Goal: Task Accomplishment & Management: Manage account settings

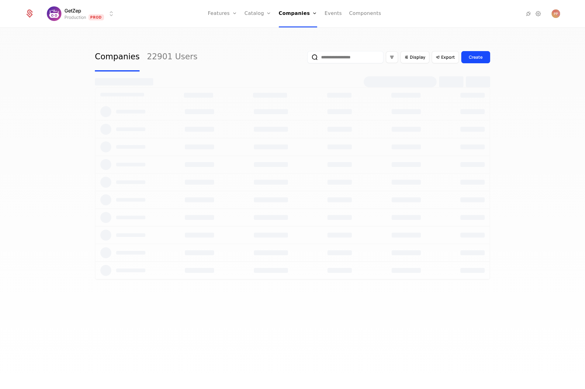
click at [348, 61] on input "email" at bounding box center [345, 57] width 76 height 12
paste input "**********"
type input "**********"
click at [303, 58] on button "submit" at bounding box center [303, 58] width 0 height 0
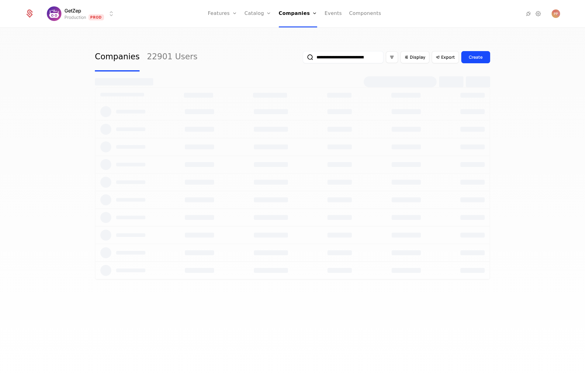
click at [102, 16] on html "**********" at bounding box center [292, 194] width 585 height 389
click at [100, 43] on div "Development Dev" at bounding box center [100, 44] width 103 height 12
click at [339, 53] on input "**********" at bounding box center [343, 57] width 81 height 12
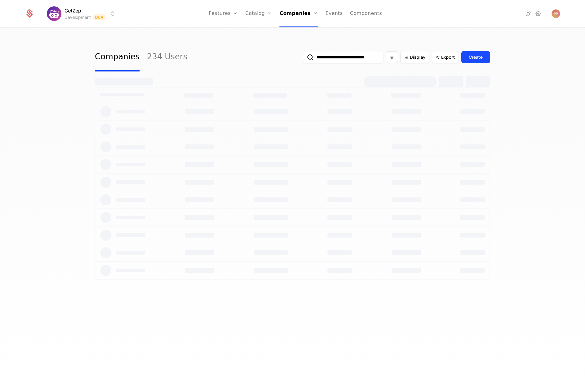
scroll to position [0, 39]
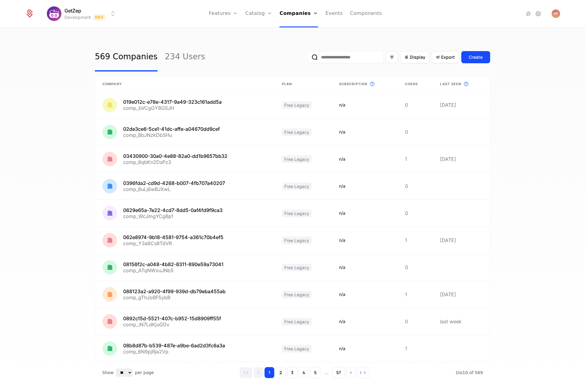
click at [353, 59] on input "email" at bounding box center [345, 57] width 76 height 12
paste input "**********"
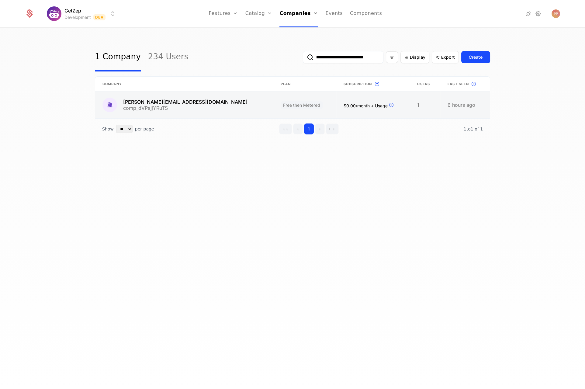
type input "**********"
click at [188, 95] on link at bounding box center [184, 104] width 178 height 27
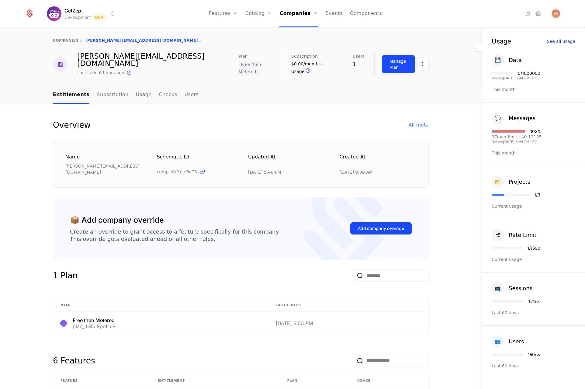
click at [424, 121] on div "All meta" at bounding box center [418, 124] width 20 height 7
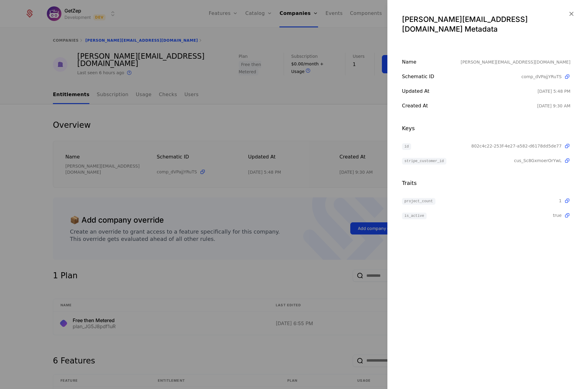
click at [362, 114] on div at bounding box center [292, 194] width 585 height 389
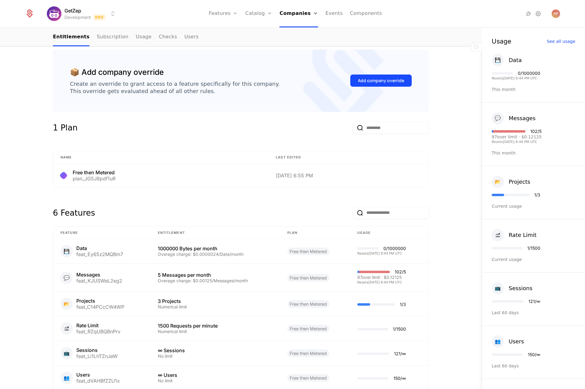
scroll to position [178, 0]
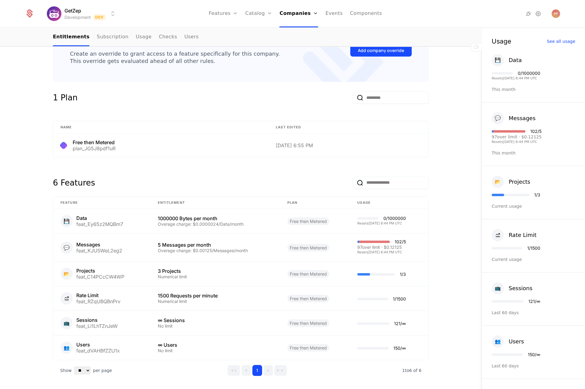
click at [451, 280] on div "Overview All meta Name paul@getzep.com Schematic ID comp_dVPajjYRuTS Updated at…" at bounding box center [240, 170] width 481 height 488
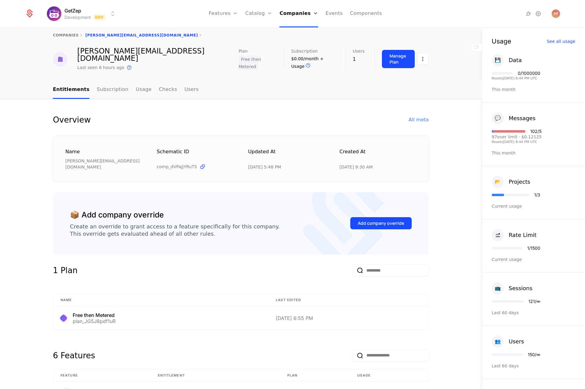
scroll to position [0, 0]
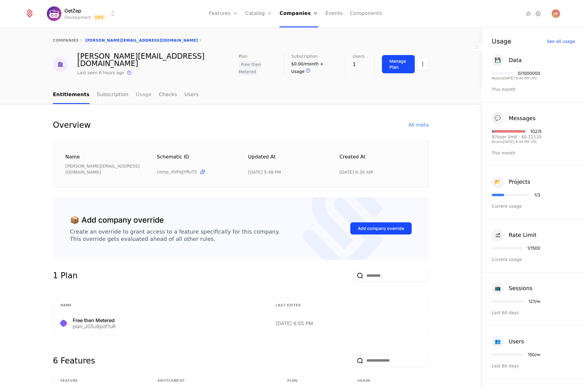
click at [138, 86] on link "Usage" at bounding box center [144, 95] width 16 height 18
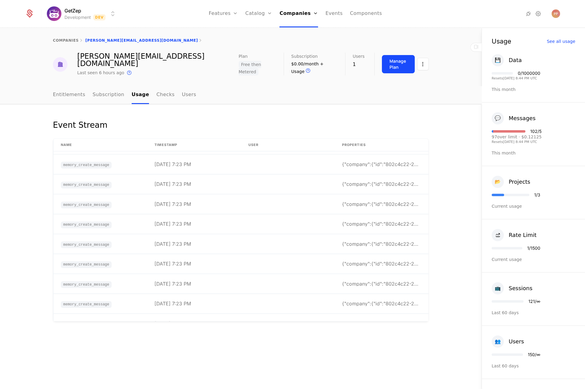
scroll to position [5730, 0]
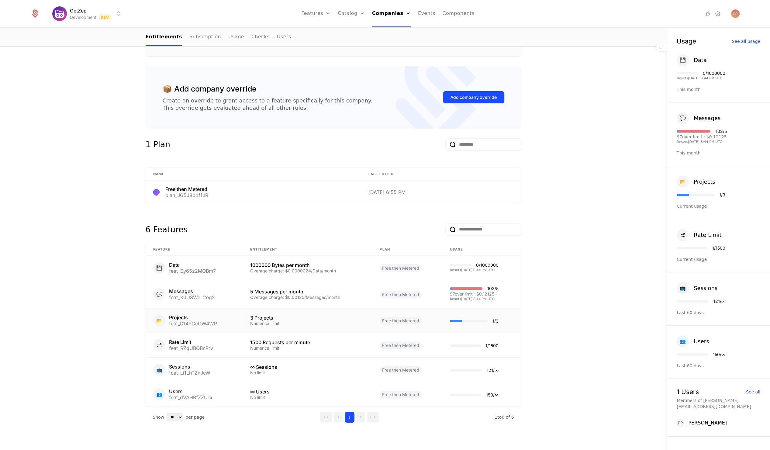
scroll to position [128, 0]
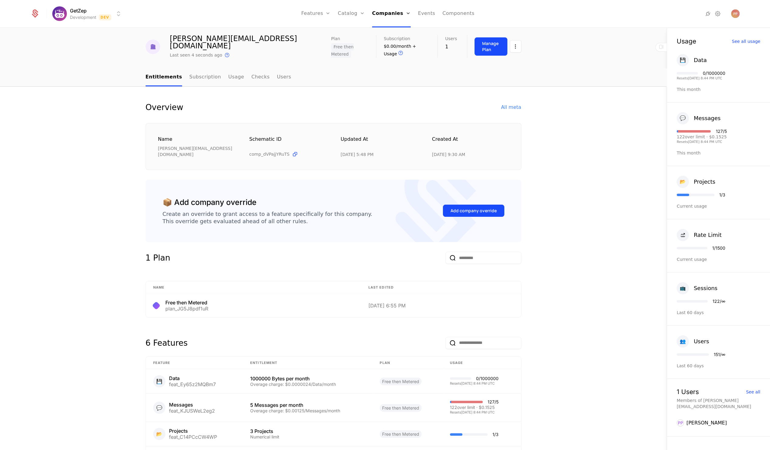
scroll to position [18, 0]
click at [490, 45] on div "Manage Plan" at bounding box center [491, 46] width 18 height 12
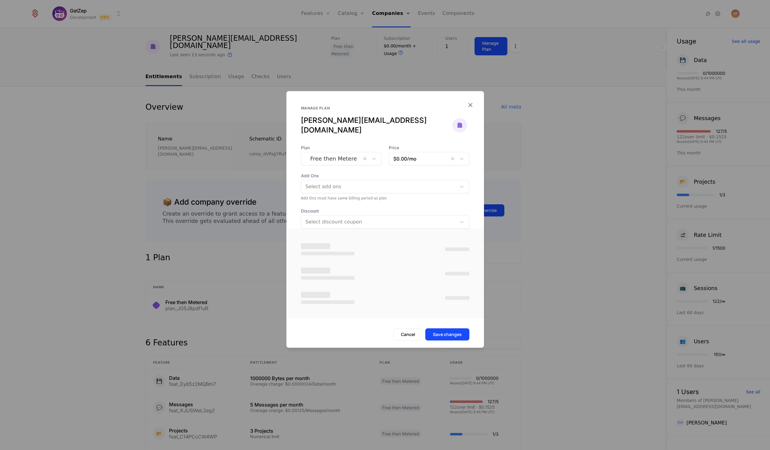
click at [344, 150] on div "Plan Free then Metered Price $0.00 /mo Add Ons Select add ons Add Ons must have…" at bounding box center [384, 187] width 197 height 84
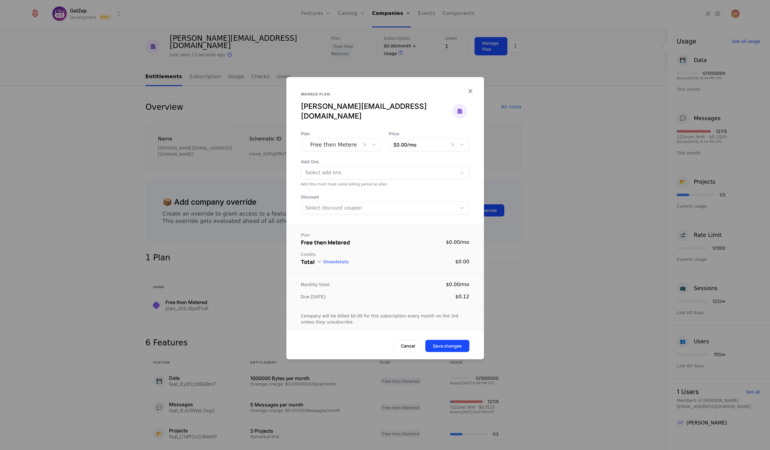
click at [342, 143] on div at bounding box center [330, 144] width 51 height 9
click at [331, 164] on div "Free Legacy" at bounding box center [330, 165] width 33 height 5
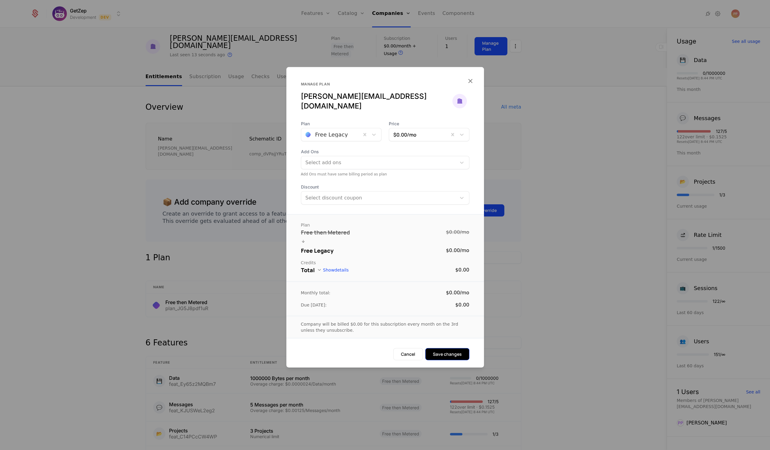
click at [439, 329] on div "Company will be billed $0.00 for this subscription every month on the 3rd unles…" at bounding box center [384, 327] width 197 height 22
click at [439, 349] on button "Save changes" at bounding box center [447, 354] width 44 height 12
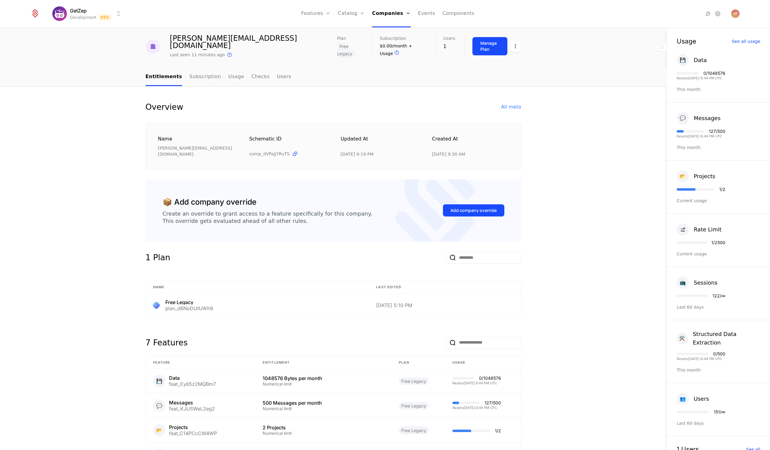
click at [114, 229] on div "Overview All meta Name paul@getzep.com Schematic ID comp_dVPajjYRuTS Updated at…" at bounding box center [333, 340] width 666 height 509
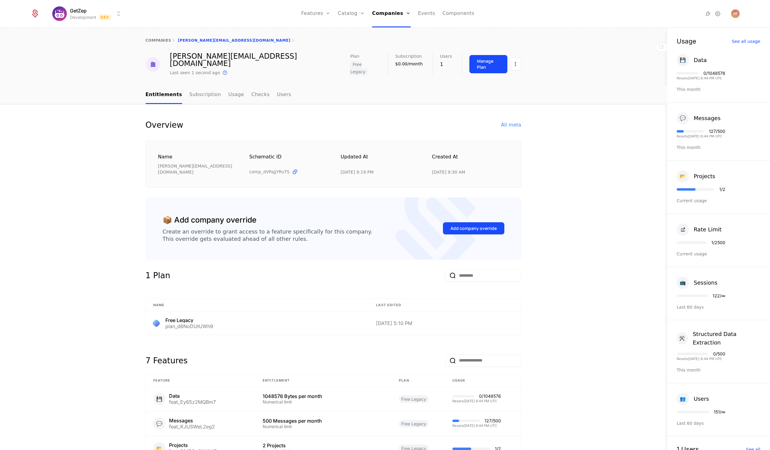
scroll to position [11, 0]
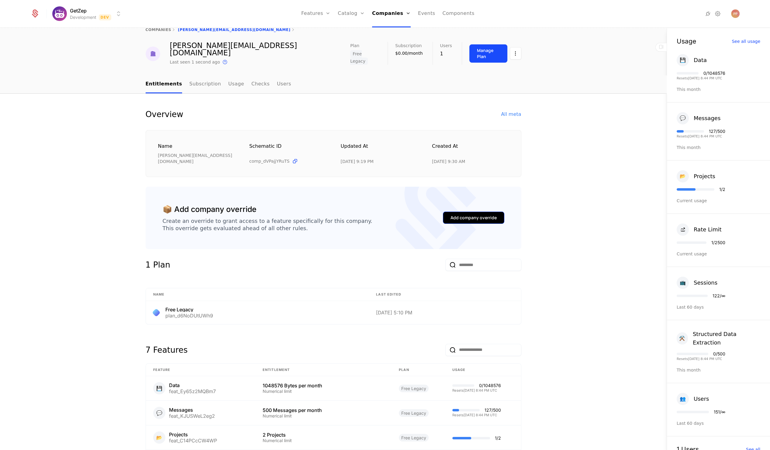
click at [479, 214] on div "Add company override" at bounding box center [473, 217] width 46 height 6
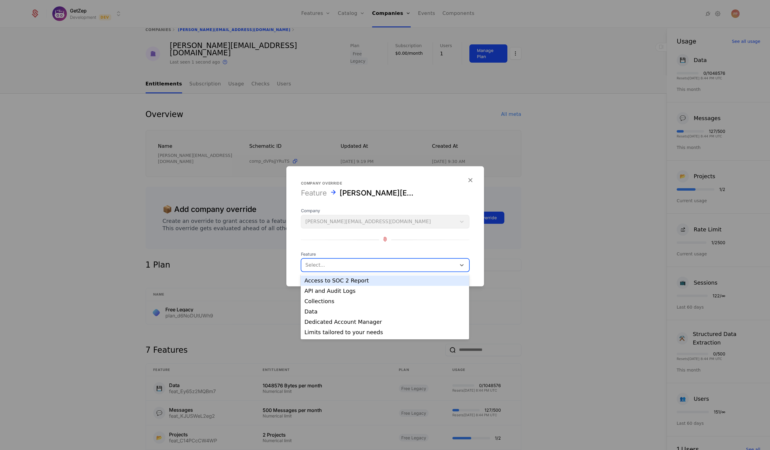
click at [338, 263] on div at bounding box center [378, 265] width 146 height 9
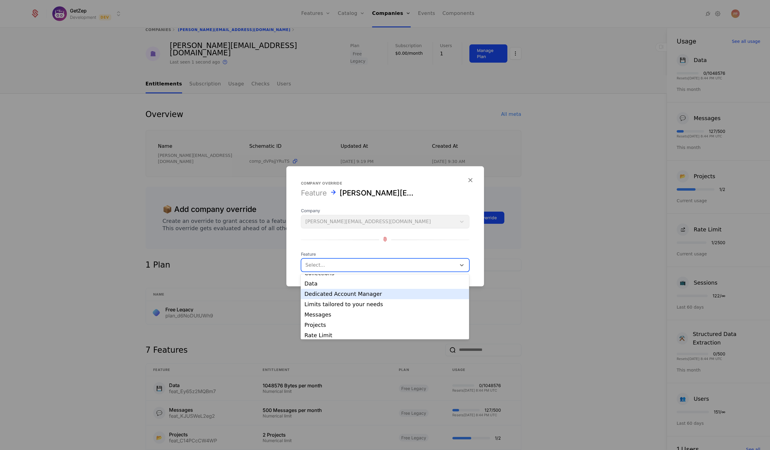
scroll to position [29, 0]
click at [326, 311] on div "Messages" at bounding box center [384, 313] width 161 height 5
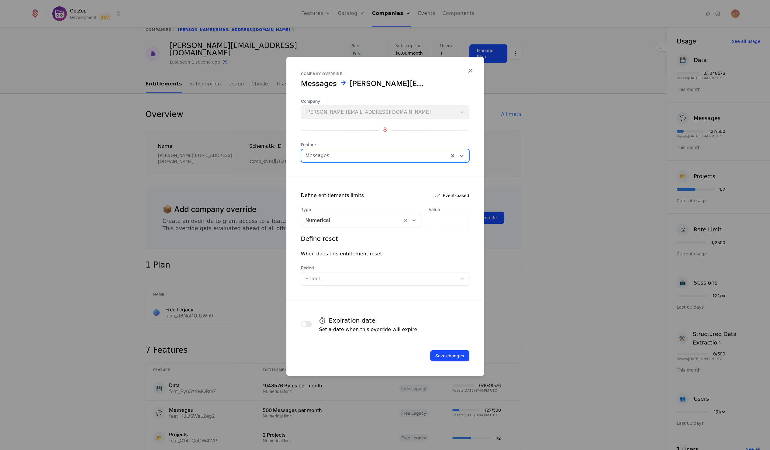
click at [341, 276] on div at bounding box center [378, 278] width 147 height 9
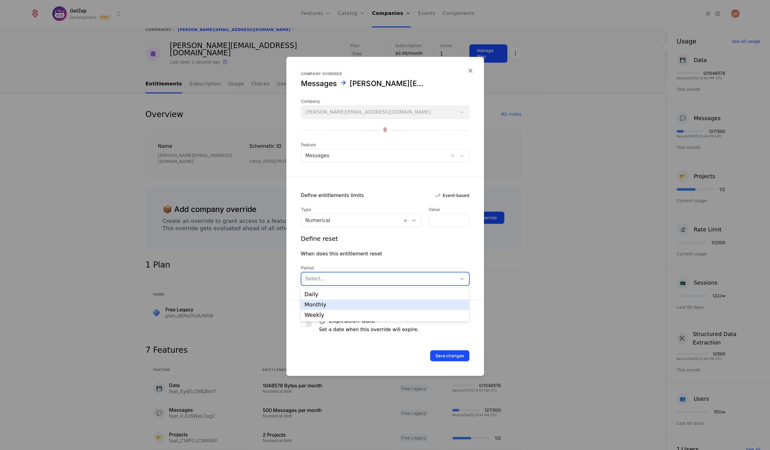
click at [333, 305] on div "Monthly" at bounding box center [384, 304] width 161 height 5
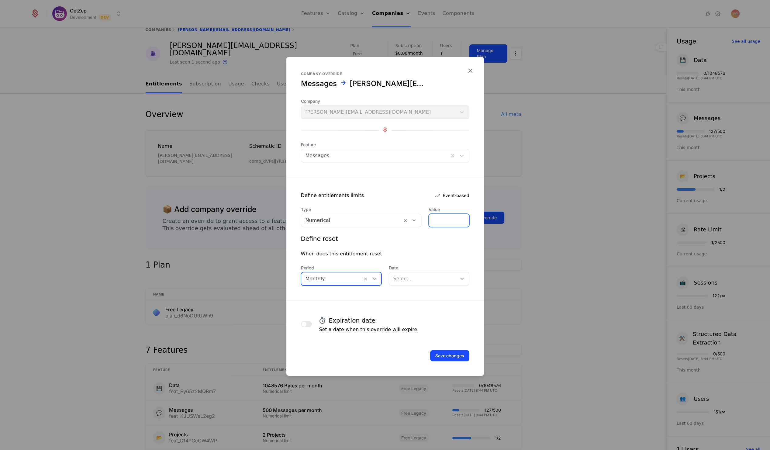
click at [434, 223] on input "*" at bounding box center [449, 220] width 40 height 13
click at [431, 222] on input "*" at bounding box center [449, 220] width 40 height 13
type input "*"
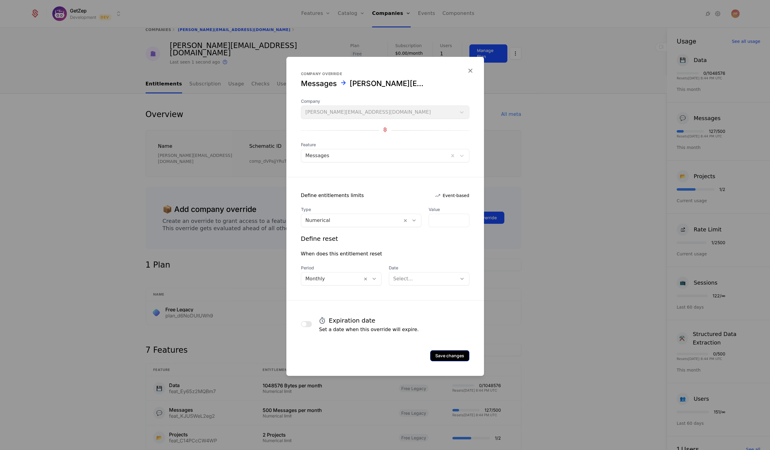
click at [451, 357] on button "Save changes" at bounding box center [449, 355] width 39 height 11
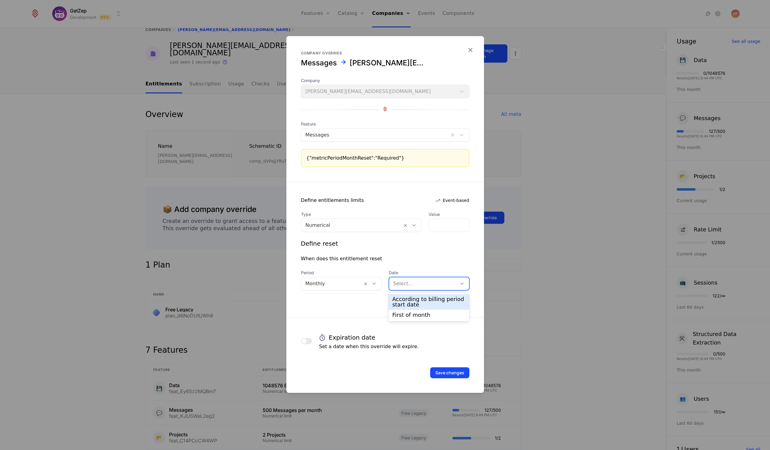
click at [427, 287] on div "Select..." at bounding box center [423, 283] width 68 height 11
click at [417, 307] on div "According to billing period start date" at bounding box center [428, 302] width 81 height 16
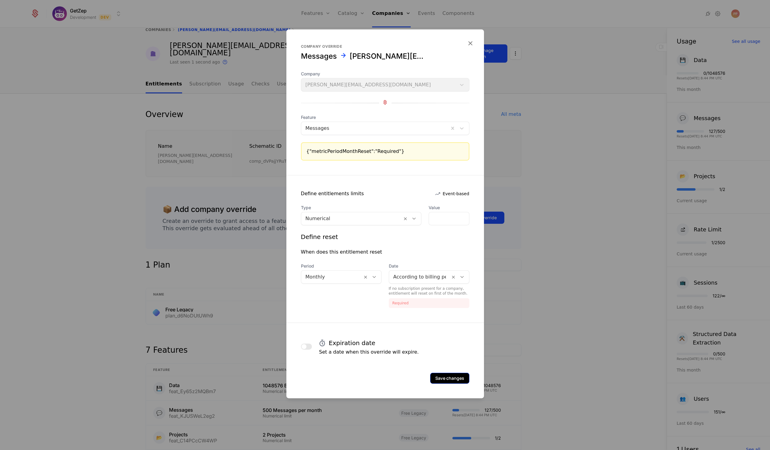
click at [449, 377] on button "Save changes" at bounding box center [449, 377] width 39 height 11
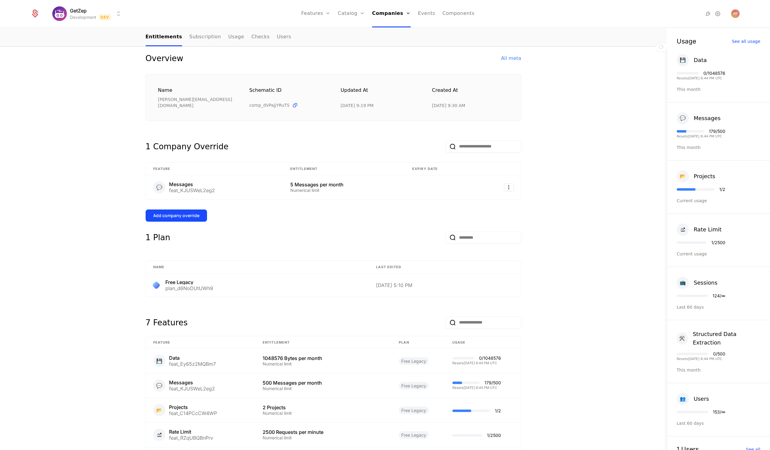
scroll to position [82, 0]
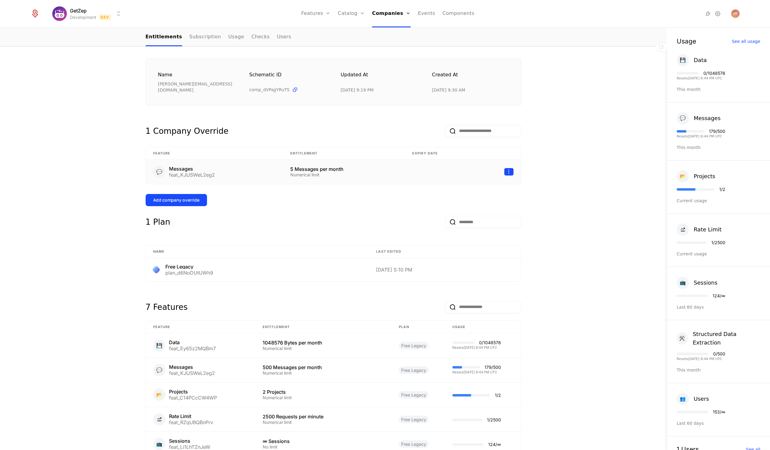
click at [506, 154] on html "GetZep Development Dev Features Features Flags Catalog Plans Add Ons Credits Co…" at bounding box center [385, 225] width 770 height 450
click at [476, 186] on div "Edit" at bounding box center [483, 187] width 46 height 9
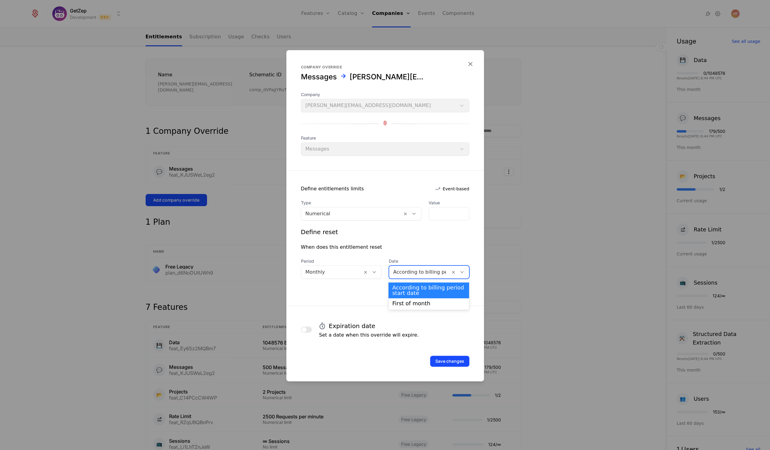
click at [416, 272] on div at bounding box center [419, 272] width 53 height 9
click at [416, 304] on div "First of month" at bounding box center [428, 302] width 73 height 5
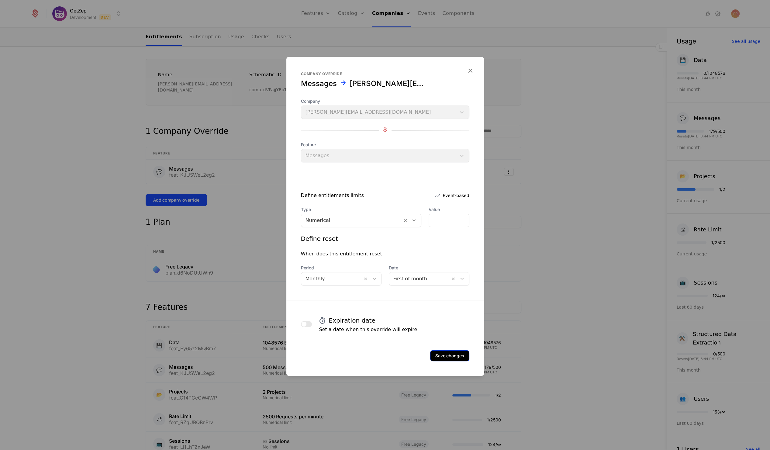
click at [448, 355] on button "Save changes" at bounding box center [449, 355] width 39 height 11
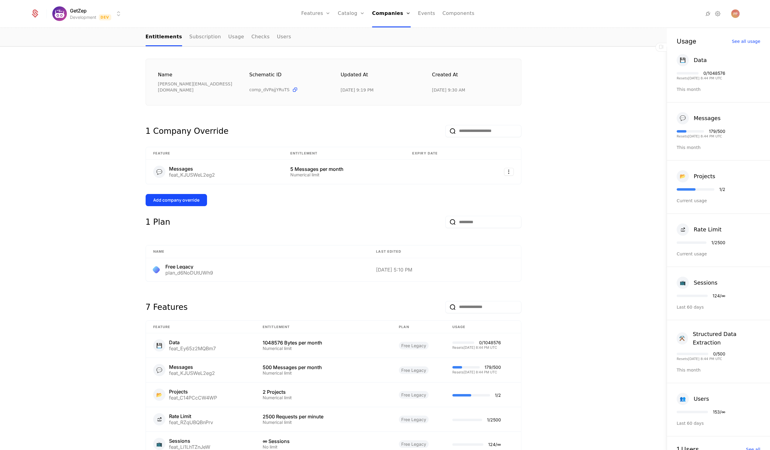
click at [448, 358] on td "179 / 500 Resets 10/3/2025, 8:44 PM UTC" at bounding box center [483, 370] width 76 height 25
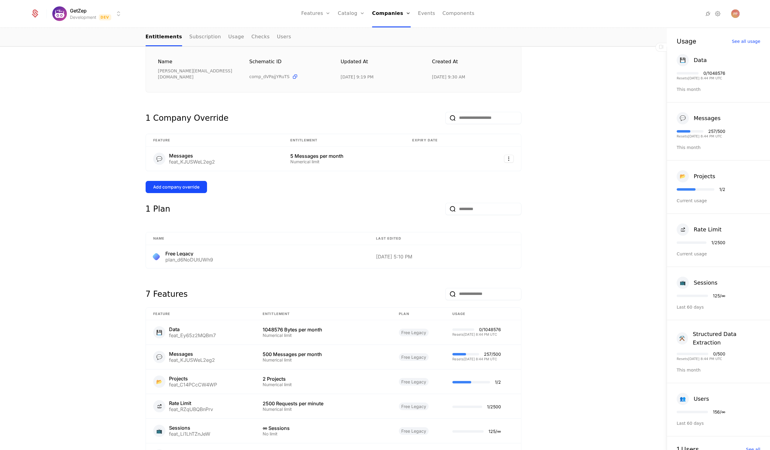
scroll to position [95, 0]
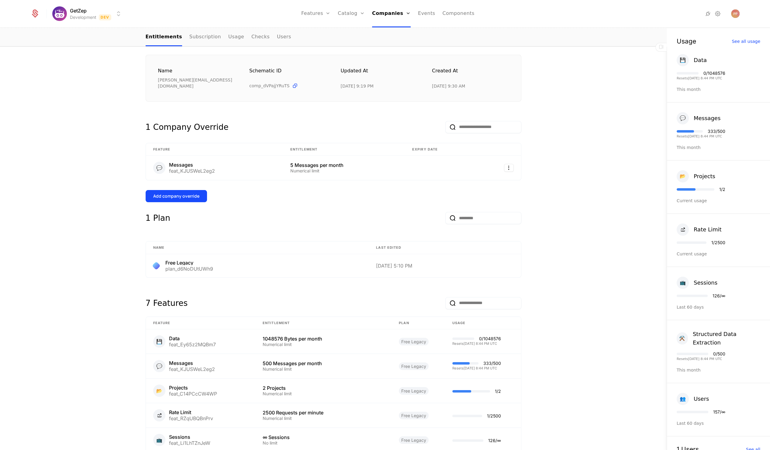
scroll to position [87, 0]
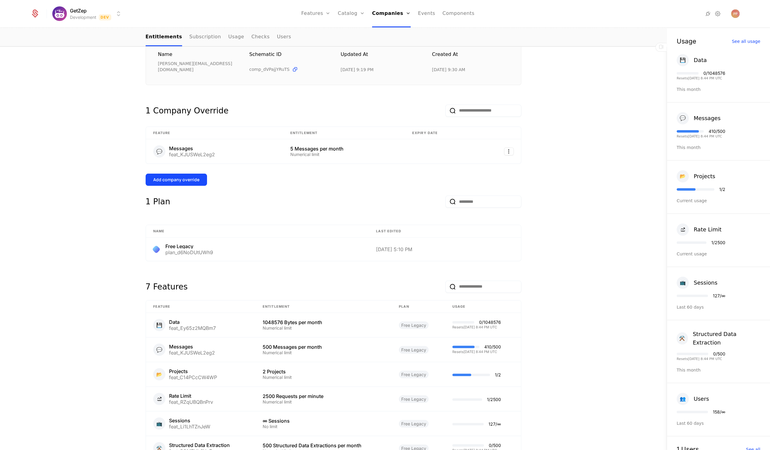
scroll to position [101, 0]
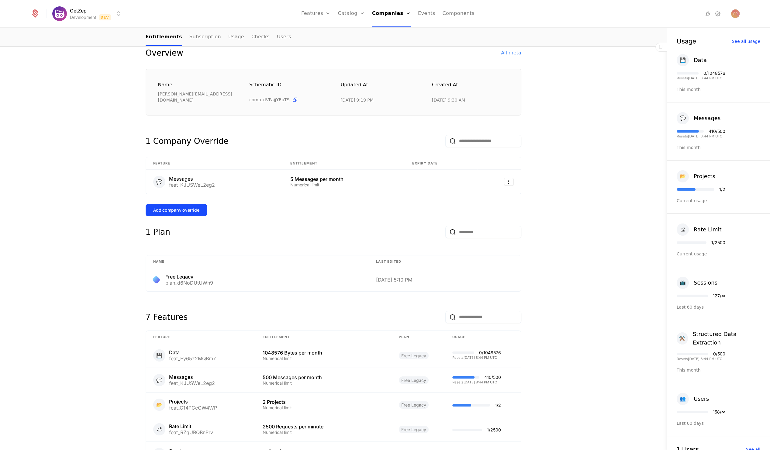
scroll to position [75, 0]
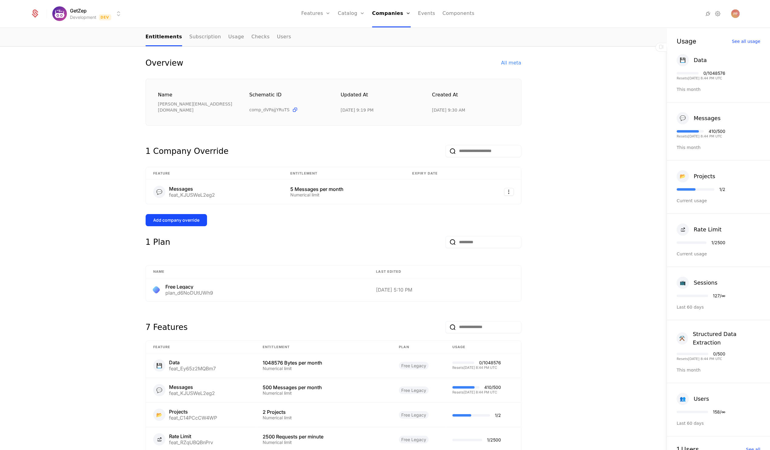
scroll to position [62, 0]
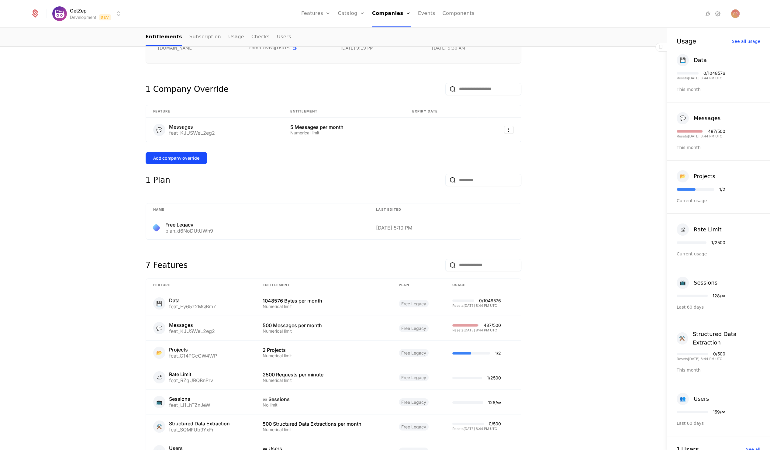
scroll to position [124, 0]
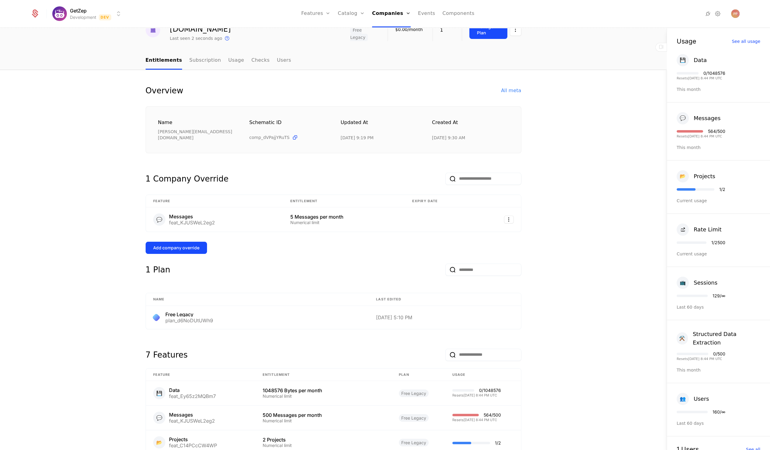
scroll to position [24, 0]
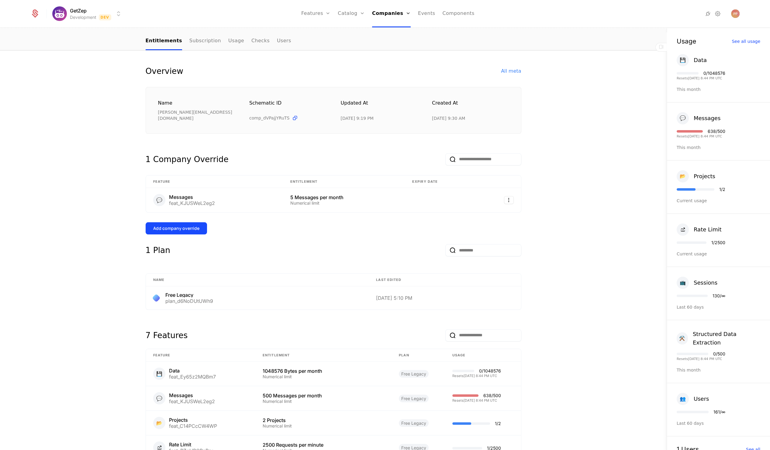
scroll to position [54, 0]
click at [508, 186] on html "GetZep Development Dev Features Features Flags Catalog Plans Add Ons Credits Co…" at bounding box center [385, 225] width 770 height 450
click at [477, 203] on div "Delete" at bounding box center [471, 201] width 23 height 9
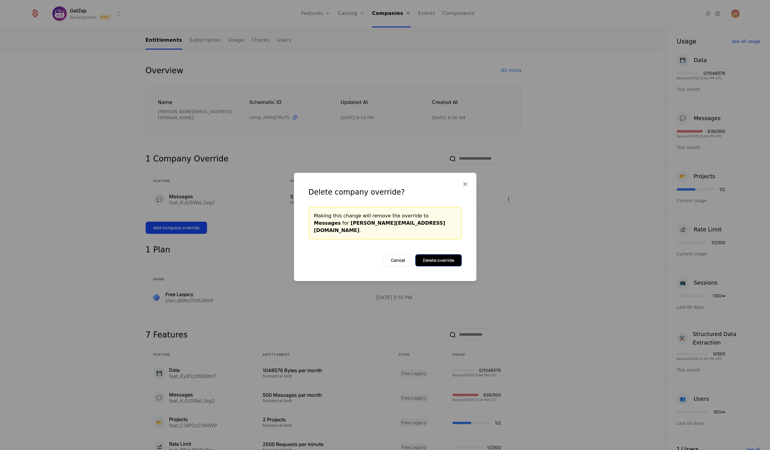
click at [441, 258] on button "Delete override" at bounding box center [438, 260] width 46 height 12
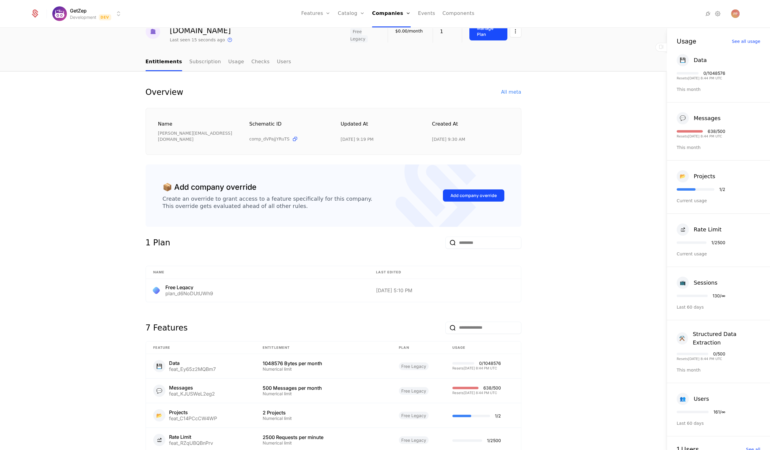
scroll to position [34, 0]
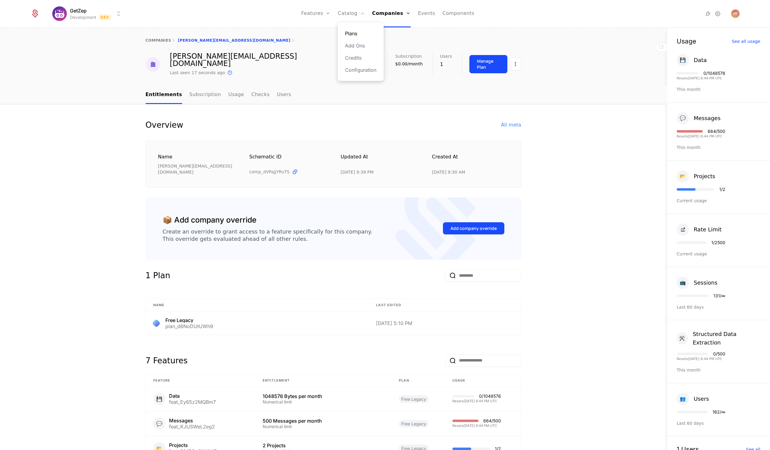
click at [354, 34] on link "Plans" at bounding box center [360, 33] width 31 height 7
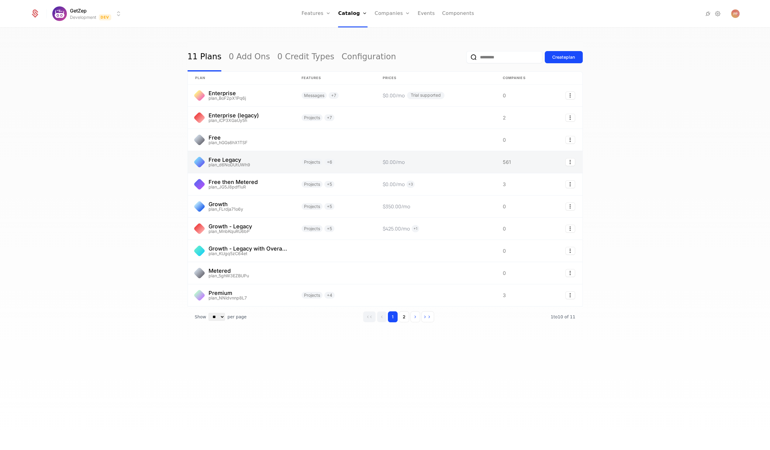
click at [250, 162] on link at bounding box center [241, 162] width 106 height 22
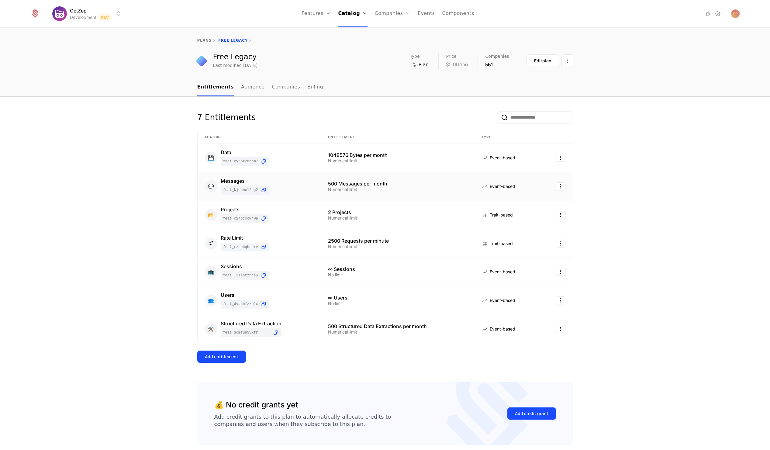
click at [367, 188] on div "Numerical limit" at bounding box center [397, 189] width 139 height 4
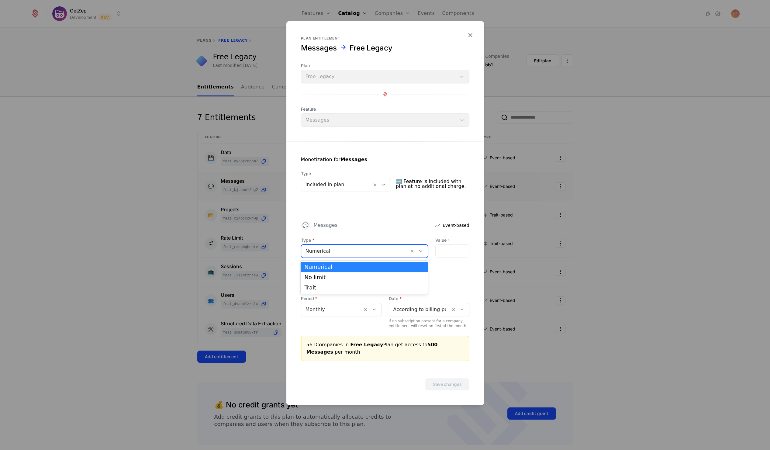
click at [362, 255] on div at bounding box center [354, 251] width 99 height 9
click at [355, 269] on div "Numerical" at bounding box center [364, 266] width 120 height 5
click at [571, 318] on div at bounding box center [385, 225] width 770 height 450
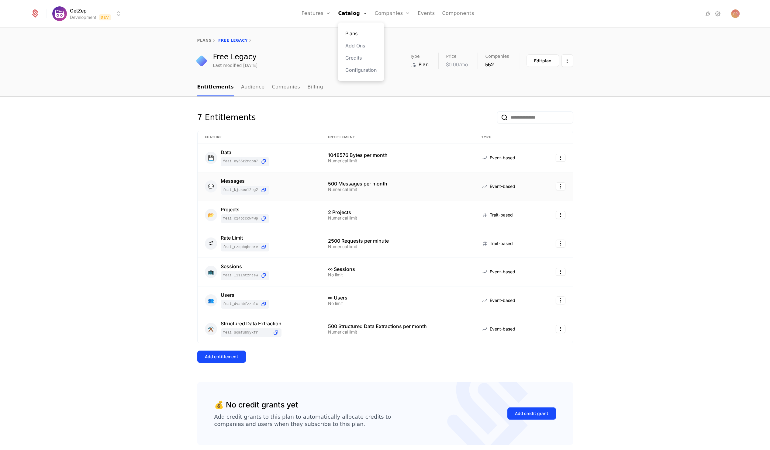
click at [358, 34] on link "Plans" at bounding box center [360, 33] width 31 height 7
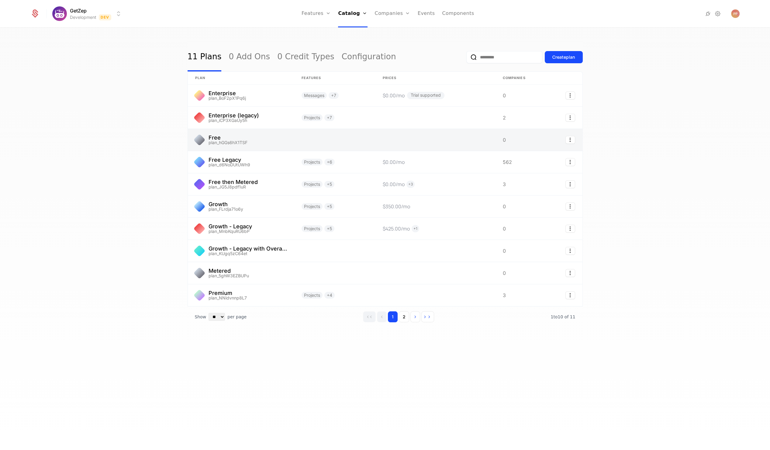
click at [359, 133] on link at bounding box center [334, 140] width 81 height 22
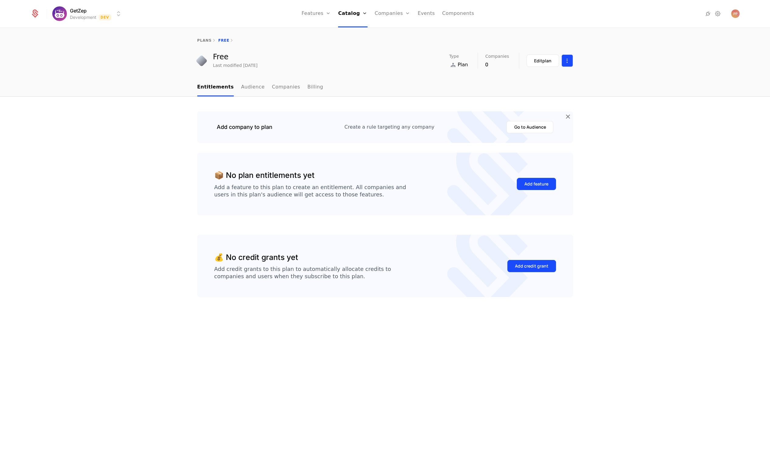
click at [568, 58] on html "GetZep Development Dev Features Features Flags Catalog Plans Add Ons Credits Co…" at bounding box center [385, 225] width 770 height 450
click at [341, 12] on link "Catalog" at bounding box center [352, 13] width 29 height 27
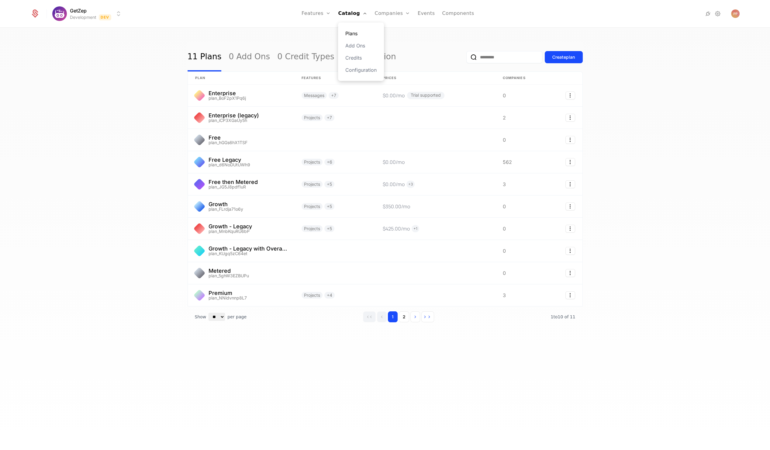
click at [354, 33] on link "Plans" at bounding box center [360, 33] width 31 height 7
click at [93, 14] on html "GetZep Development Dev Features Features Flags Catalog Plans Add Ons Credits Co…" at bounding box center [385, 225] width 770 height 450
click at [93, 34] on div "Production Prod" at bounding box center [105, 32] width 103 height 12
click at [408, 318] on button "2" at bounding box center [404, 316] width 10 height 11
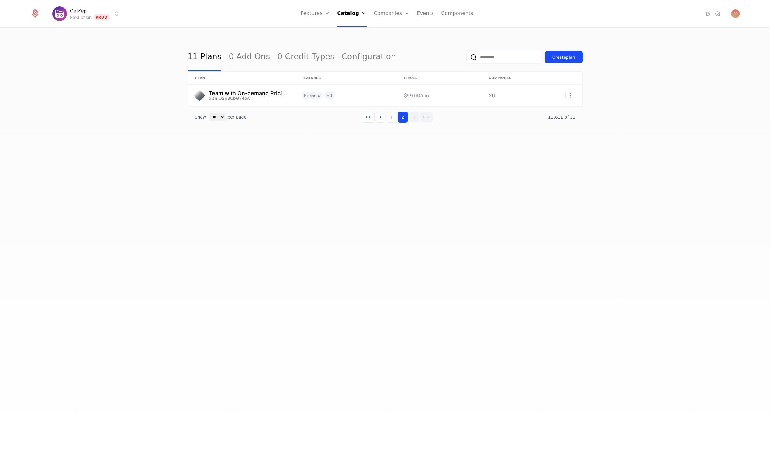
click at [91, 9] on html "GetZep Production Prod Features Features Flags Catalog Plans Add Ons Credits Co…" at bounding box center [385, 225] width 770 height 450
click at [89, 42] on div "Development" at bounding box center [78, 44] width 38 height 6
click at [395, 118] on button "1" at bounding box center [391, 117] width 10 height 11
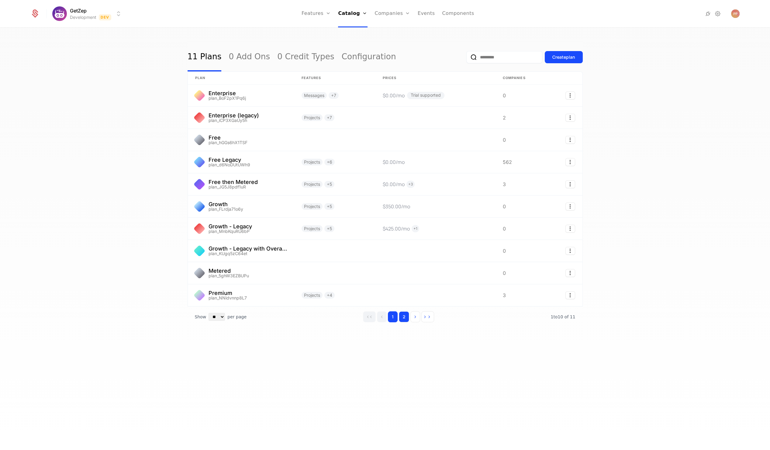
click at [406, 317] on button "2" at bounding box center [404, 316] width 10 height 11
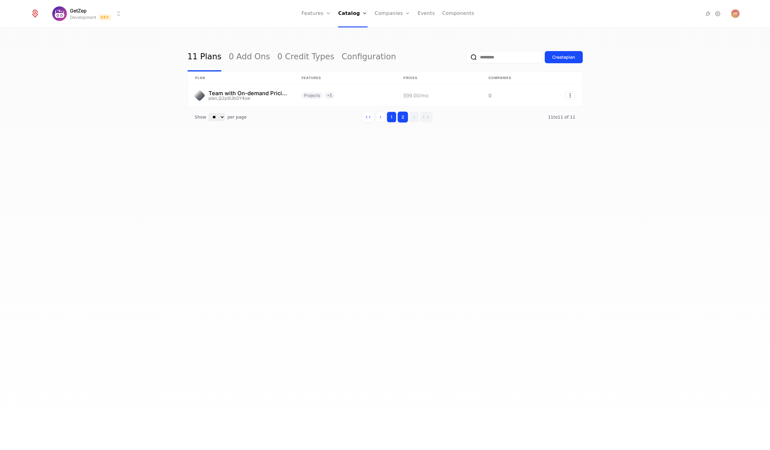
click at [395, 117] on button "1" at bounding box center [391, 117] width 10 height 11
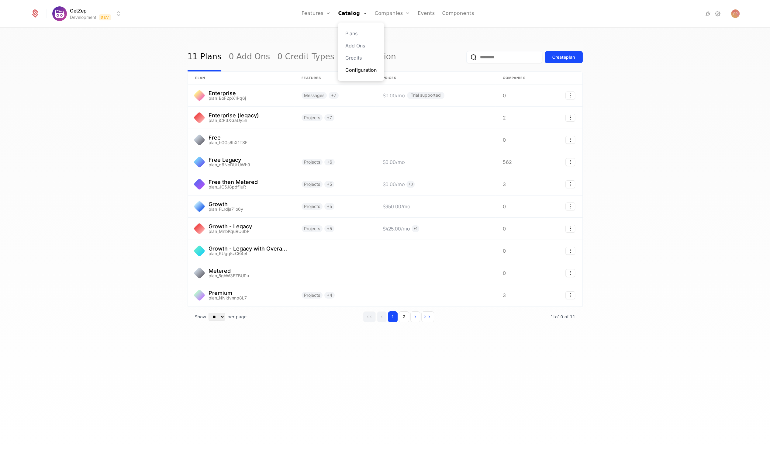
click at [360, 68] on link "Configuration" at bounding box center [360, 69] width 31 height 7
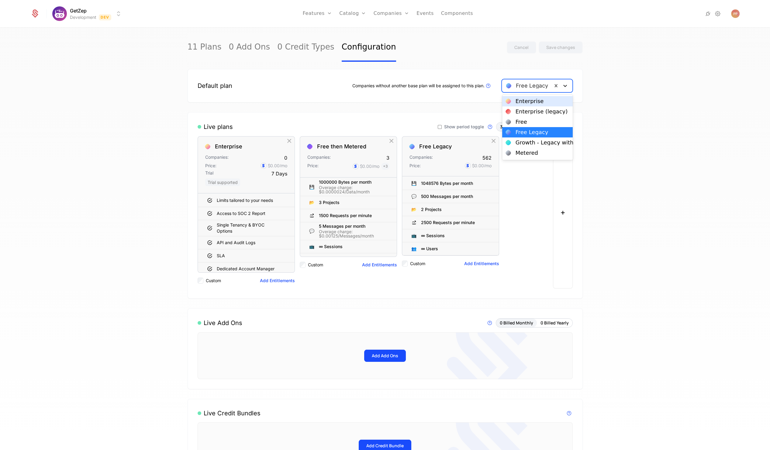
click at [565, 84] on icon at bounding box center [565, 86] width 6 height 6
click at [540, 123] on div "Free" at bounding box center [537, 121] width 63 height 5
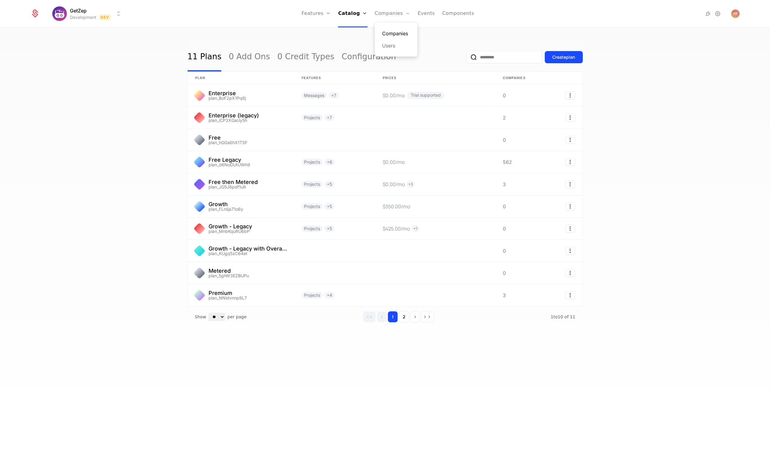
click at [389, 34] on link "Companies" at bounding box center [396, 33] width 28 height 7
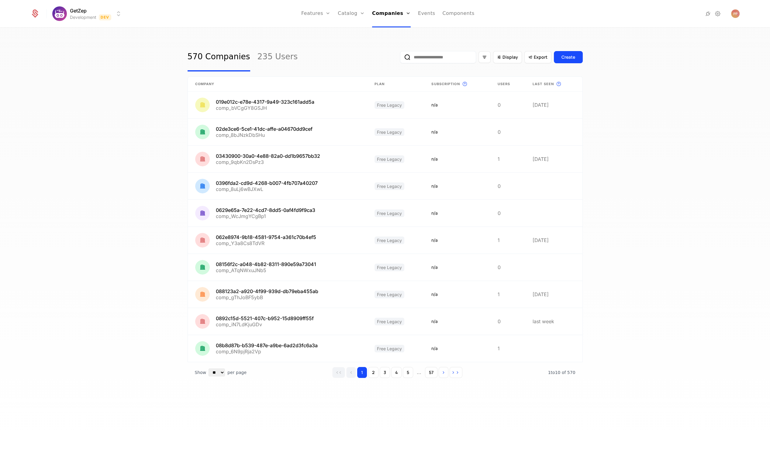
click at [428, 60] on input "email" at bounding box center [438, 57] width 76 height 12
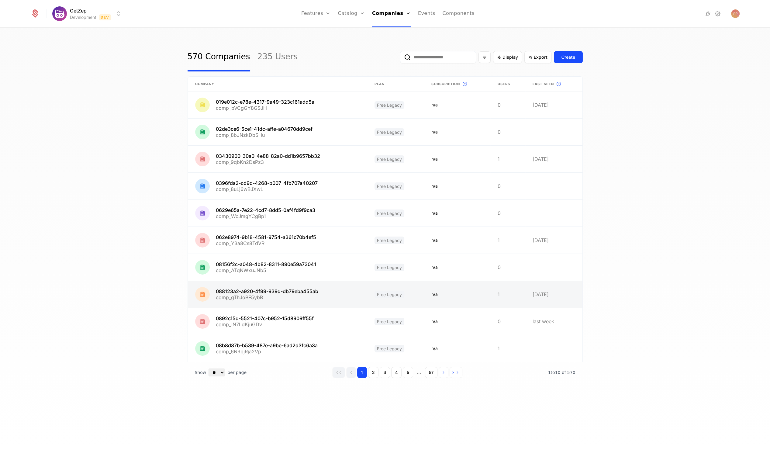
paste input "**********"
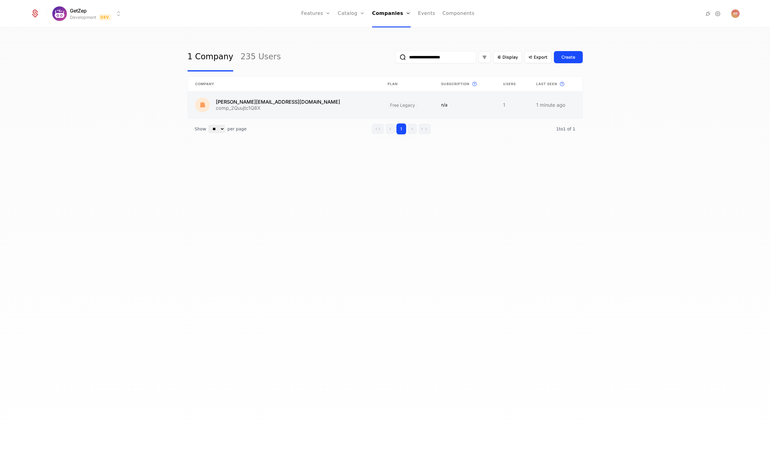
type input "**********"
click at [284, 107] on link at bounding box center [284, 104] width 193 height 27
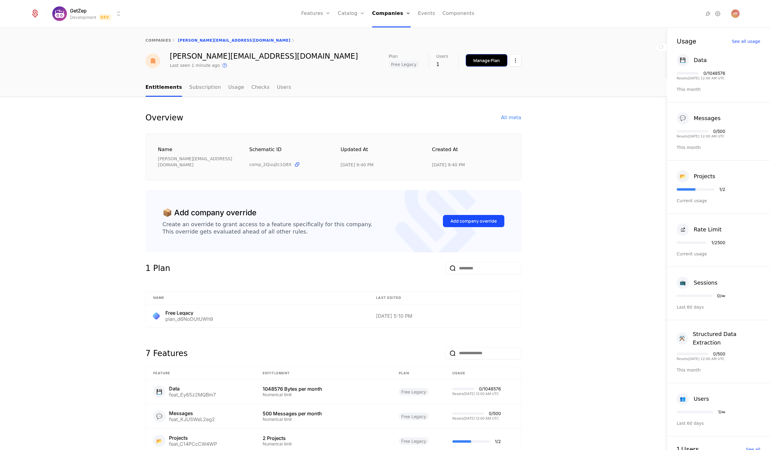
click at [483, 60] on div "Manage Plan" at bounding box center [486, 60] width 26 height 6
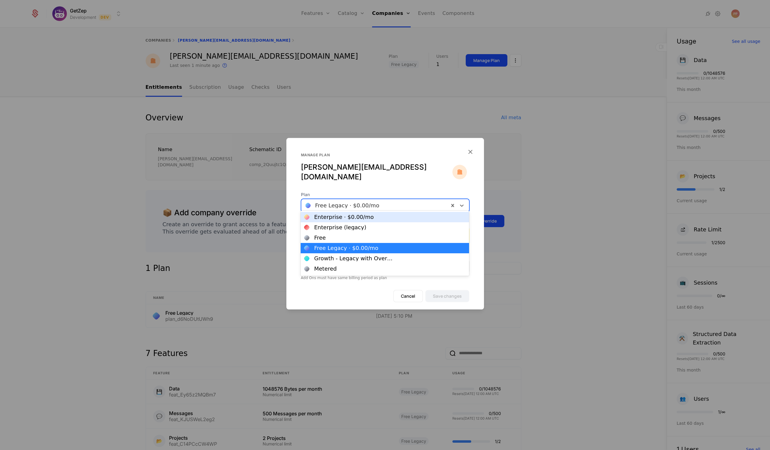
click at [343, 201] on div at bounding box center [374, 205] width 139 height 9
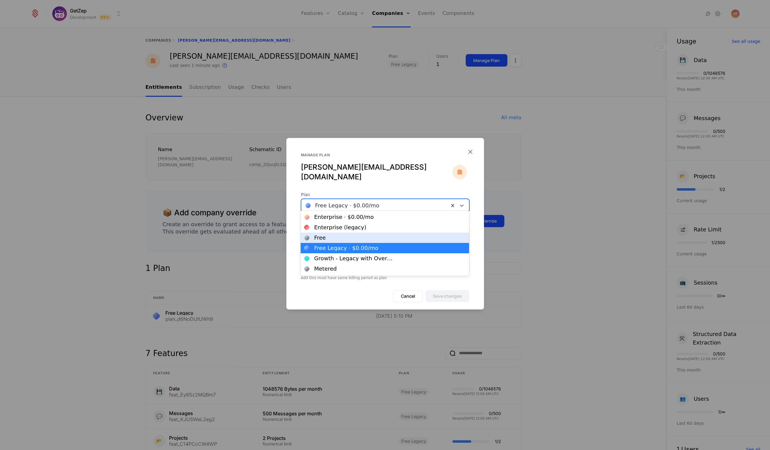
click at [339, 240] on div "Free" at bounding box center [384, 237] width 168 height 10
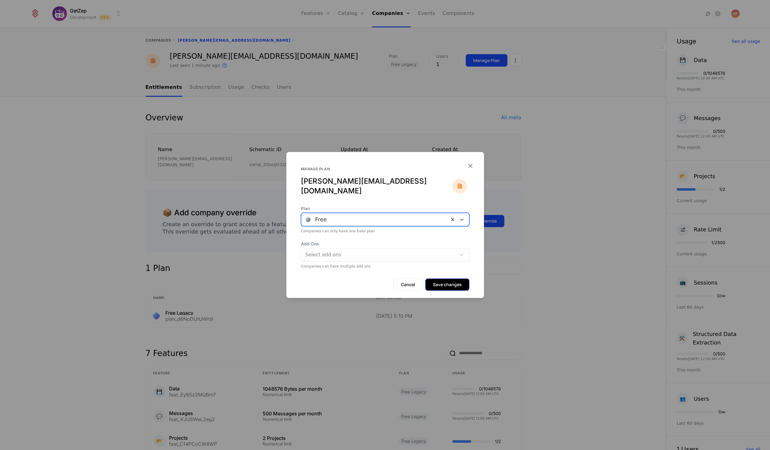
click at [450, 278] on button "Save changes" at bounding box center [447, 284] width 44 height 12
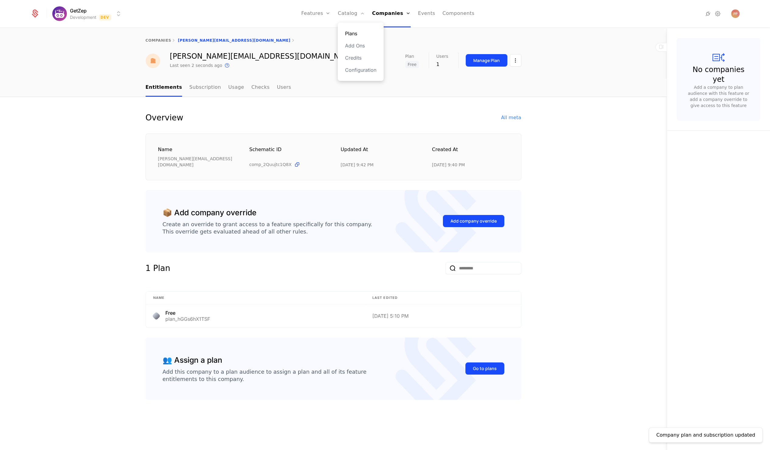
click at [355, 31] on link "Plans" at bounding box center [360, 33] width 31 height 7
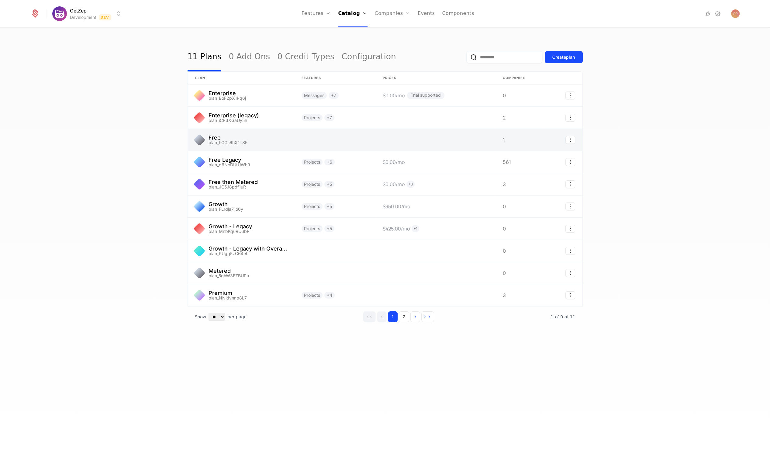
click at [507, 140] on link at bounding box center [519, 140] width 49 height 22
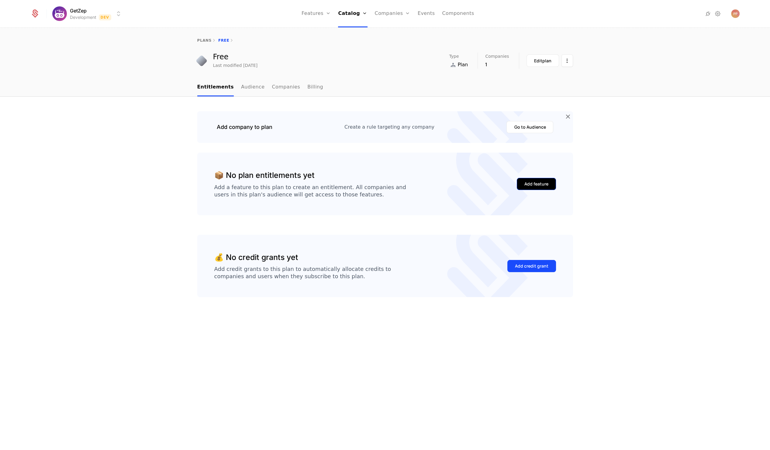
click at [532, 182] on div "Add feature" at bounding box center [536, 184] width 24 height 6
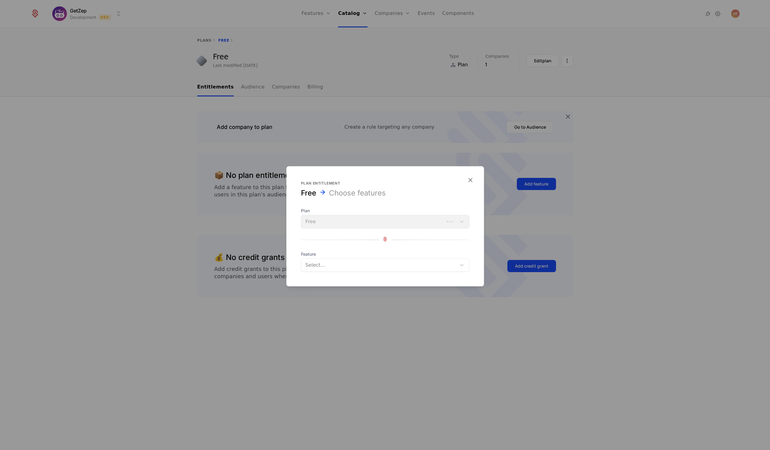
click at [339, 265] on div at bounding box center [379, 265] width 146 height 9
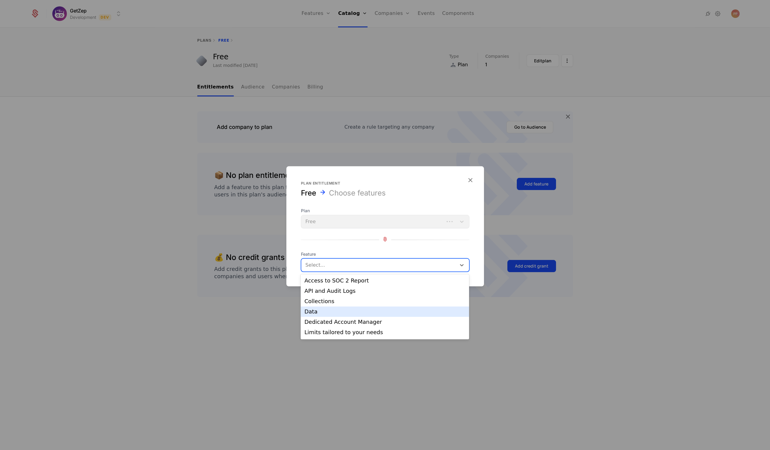
click at [324, 309] on div "Data" at bounding box center [384, 311] width 161 height 5
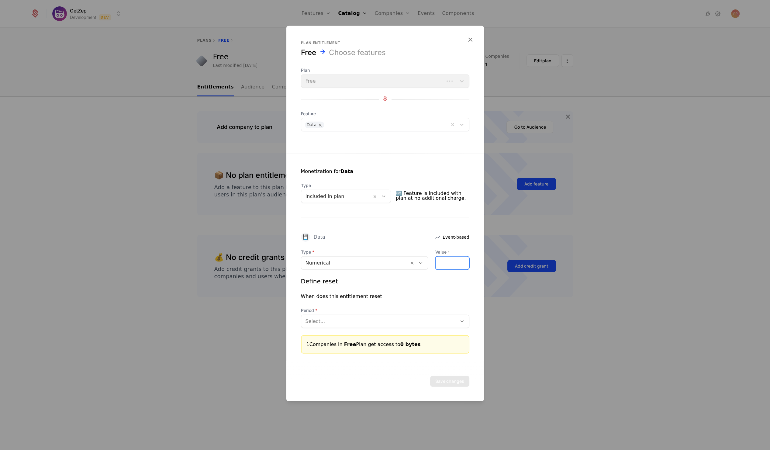
drag, startPoint x: 450, startPoint y: 261, endPoint x: 423, endPoint y: 261, distance: 27.0
click at [423, 261] on div "Type Numerical Value * *" at bounding box center [385, 259] width 168 height 21
type input "****"
click at [333, 323] on div at bounding box center [378, 321] width 147 height 9
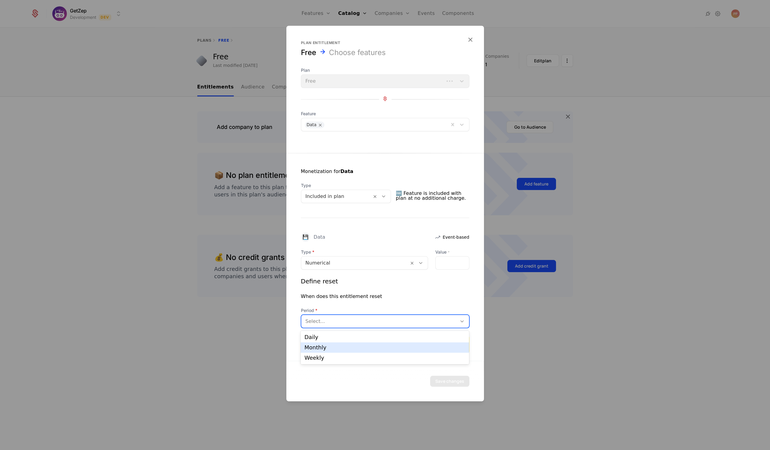
click at [323, 348] on div "Monthly" at bounding box center [384, 347] width 161 height 5
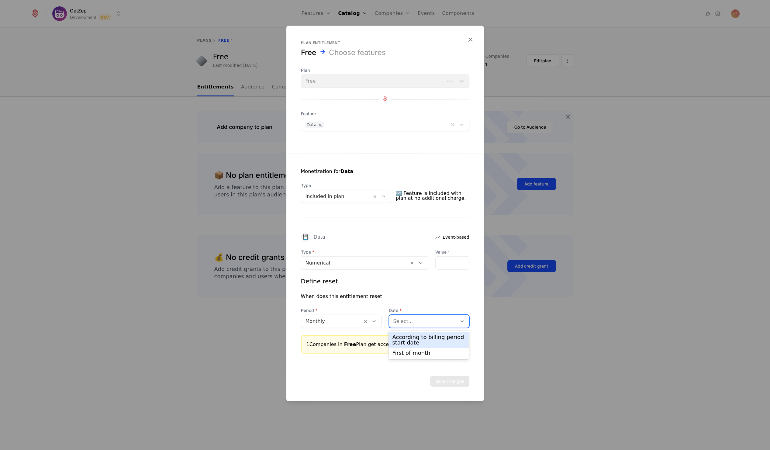
click at [413, 318] on div at bounding box center [422, 321] width 59 height 9
click at [410, 340] on div "According to billing period start date" at bounding box center [428, 339] width 73 height 11
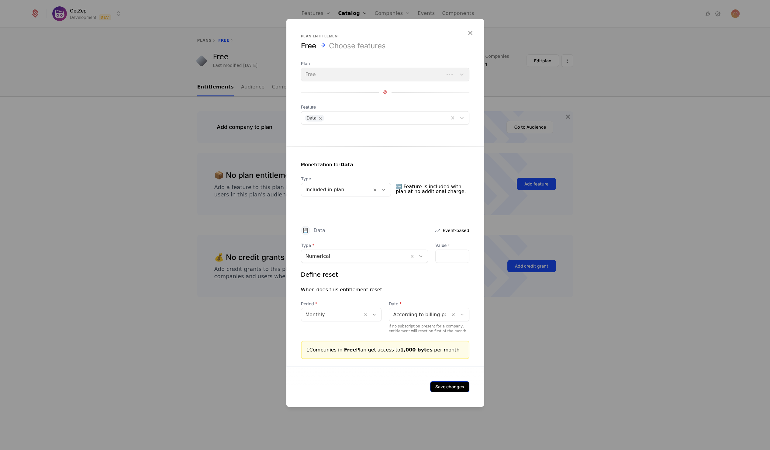
click at [446, 390] on button "Save changes" at bounding box center [449, 386] width 39 height 11
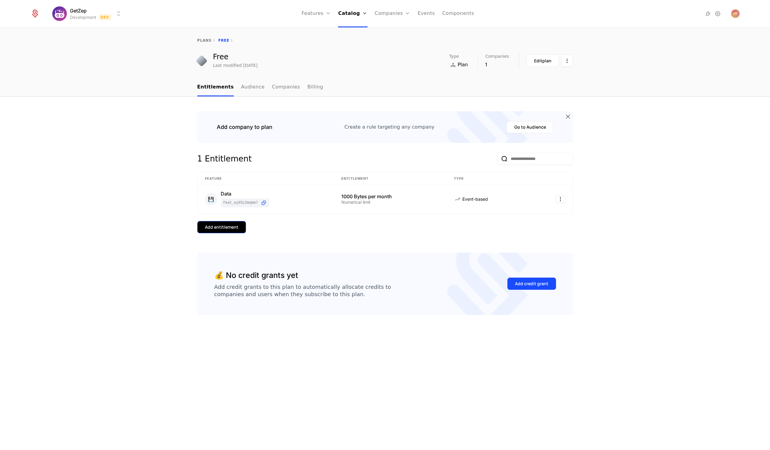
click at [224, 225] on div "Add entitlement" at bounding box center [221, 227] width 33 height 6
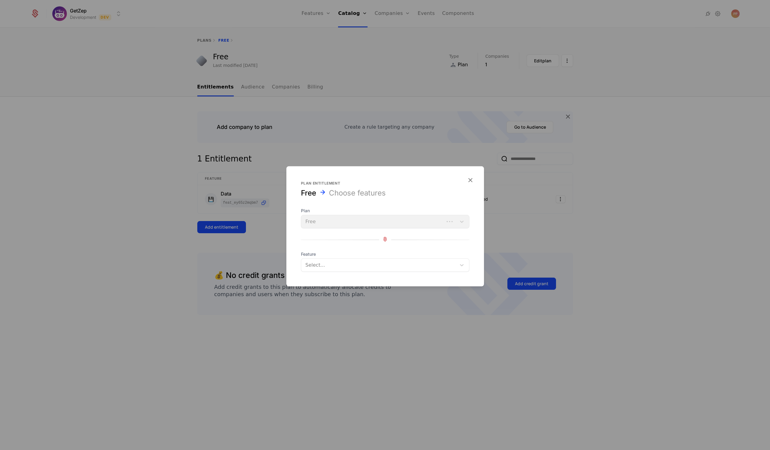
click at [330, 266] on div at bounding box center [379, 265] width 146 height 9
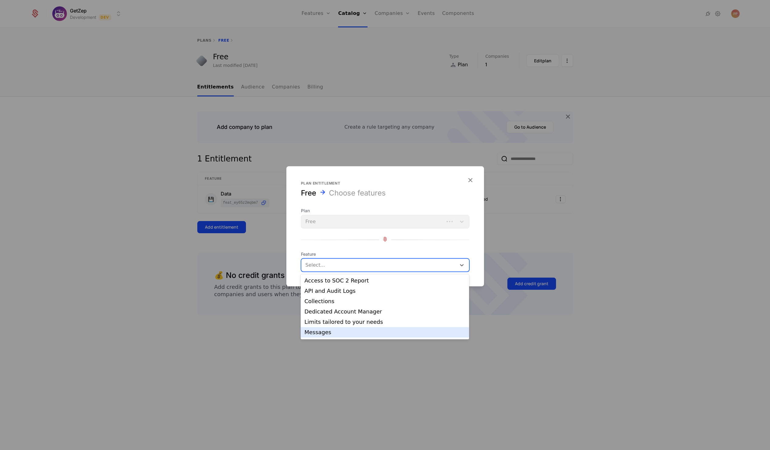
click at [325, 330] on div "Messages" at bounding box center [384, 331] width 161 height 5
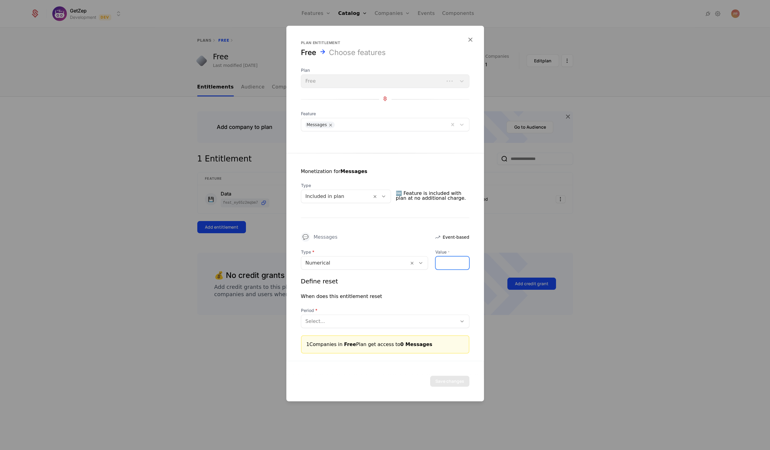
drag, startPoint x: 444, startPoint y: 264, endPoint x: 437, endPoint y: 264, distance: 7.0
click at [437, 264] on input "*" at bounding box center [451, 262] width 33 height 13
type input "**"
click at [398, 314] on div "Period Select..." at bounding box center [385, 317] width 168 height 21
click at [396, 318] on div at bounding box center [378, 321] width 147 height 9
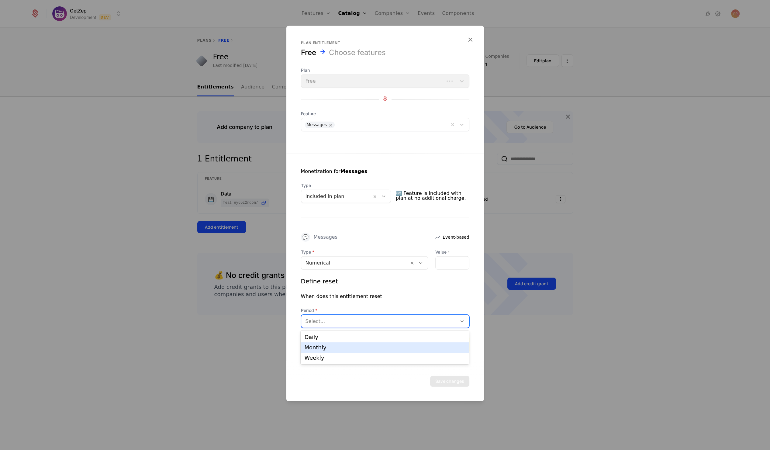
click at [362, 349] on div "Monthly" at bounding box center [384, 347] width 161 height 5
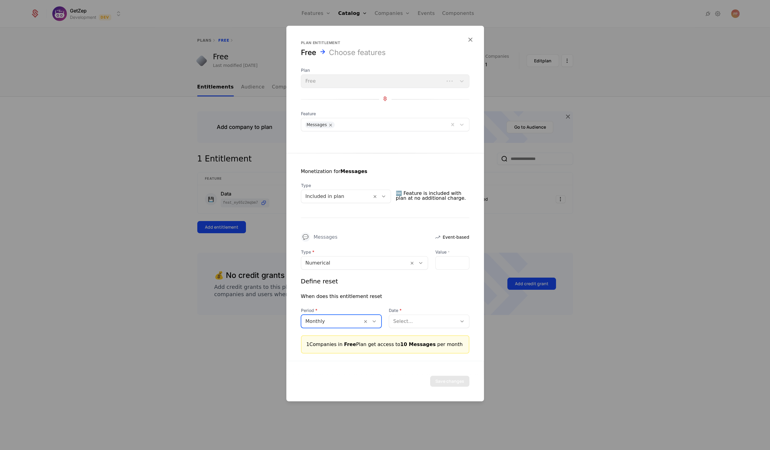
click at [416, 315] on div "Select..." at bounding box center [429, 320] width 81 height 13
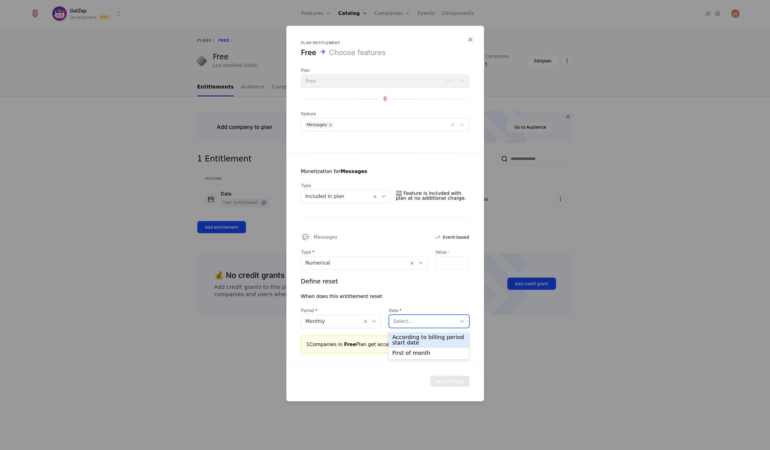
click at [410, 340] on div "According to billing period start date" at bounding box center [428, 339] width 73 height 11
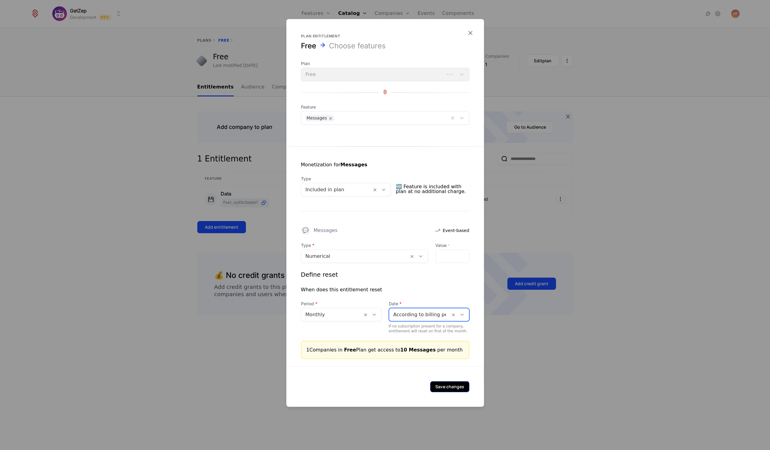
click at [445, 387] on button "Save changes" at bounding box center [449, 386] width 39 height 11
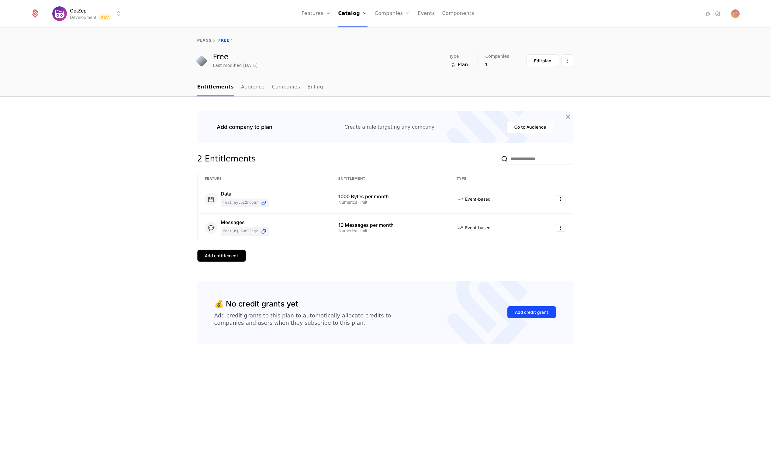
click at [227, 253] on div "Add entitlement" at bounding box center [221, 255] width 33 height 6
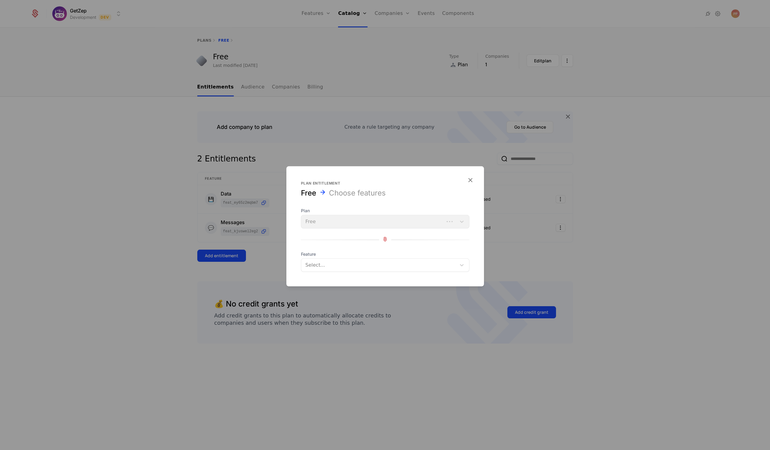
click at [320, 264] on div at bounding box center [379, 265] width 146 height 9
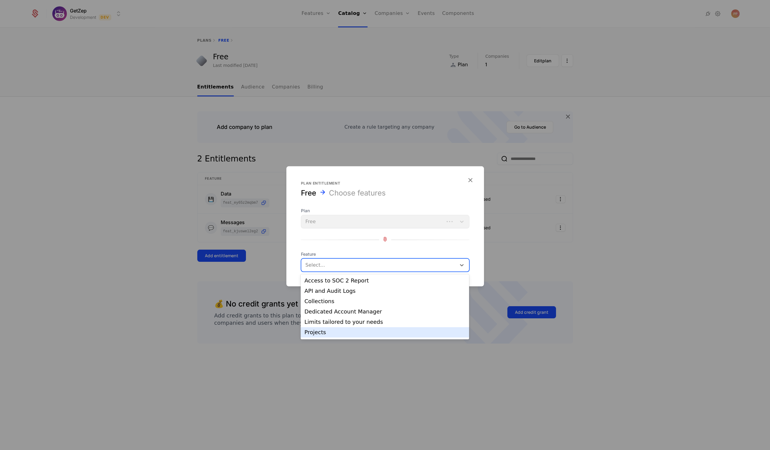
click at [321, 331] on div "Projects" at bounding box center [384, 331] width 161 height 5
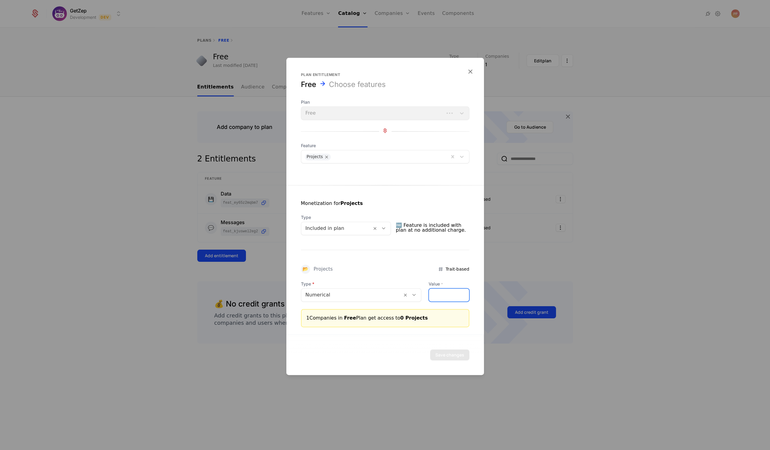
drag, startPoint x: 439, startPoint y: 291, endPoint x: 427, endPoint y: 291, distance: 12.2
click at [429, 291] on input "*" at bounding box center [449, 294] width 40 height 13
drag, startPoint x: 452, startPoint y: 295, endPoint x: 418, endPoint y: 292, distance: 34.1
click at [417, 293] on div "Type Numerical Value * *" at bounding box center [385, 291] width 168 height 21
type input "*"
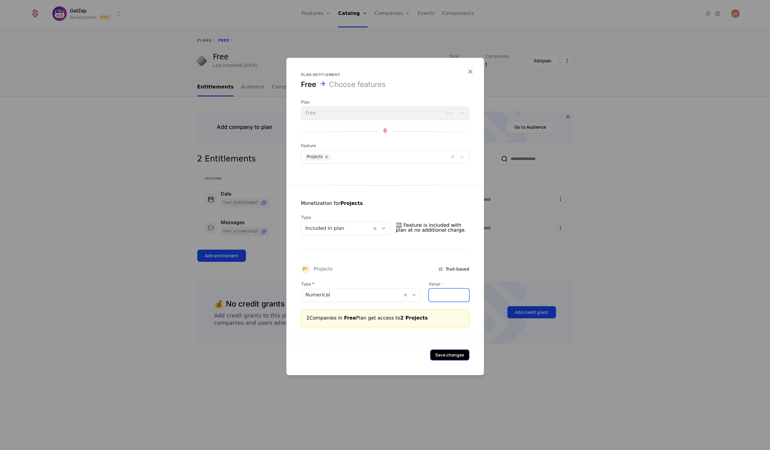
type input "*"
click at [445, 356] on button "Save changes" at bounding box center [449, 354] width 39 height 11
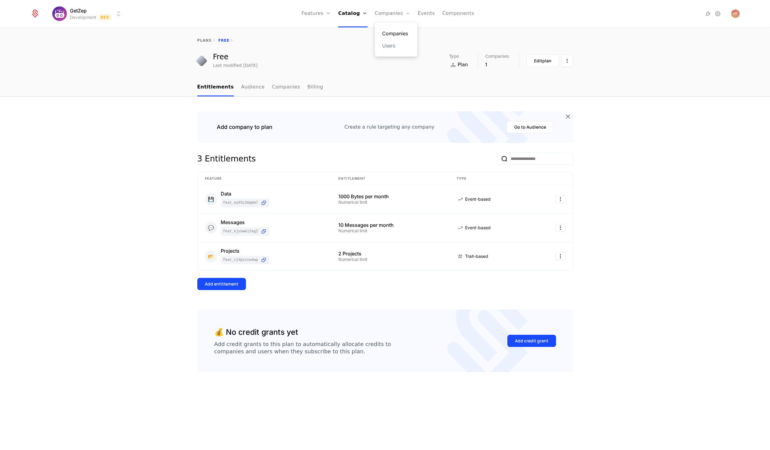
click at [390, 34] on link "Companies" at bounding box center [396, 33] width 28 height 7
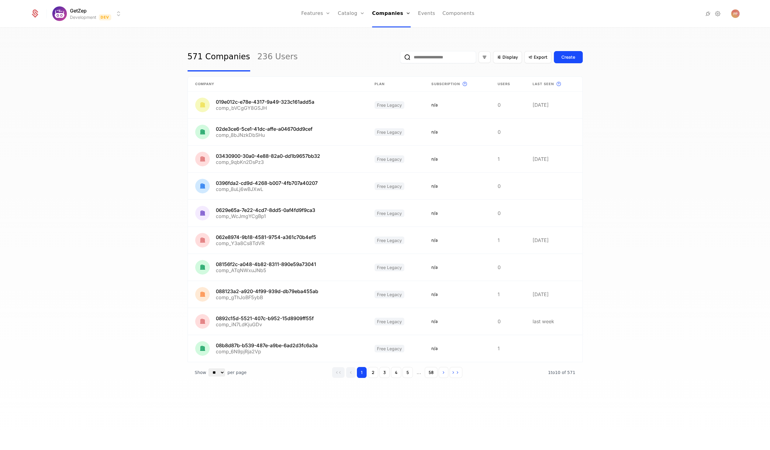
click at [433, 58] on input "email" at bounding box center [438, 57] width 76 height 12
paste input "**********"
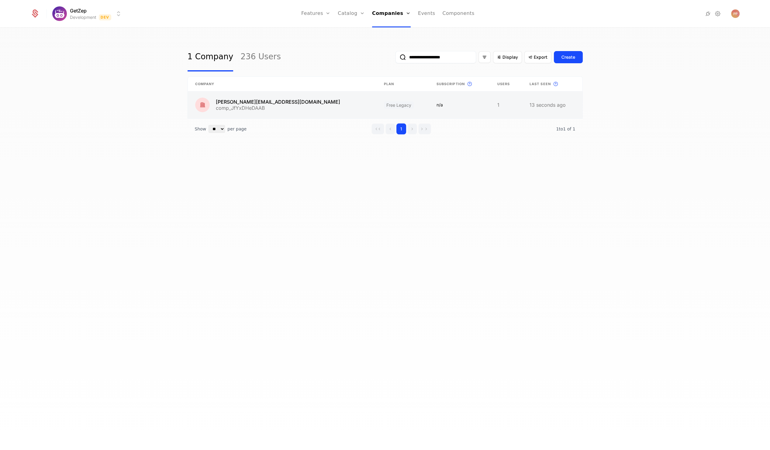
type input "**********"
click at [265, 100] on link at bounding box center [282, 104] width 189 height 27
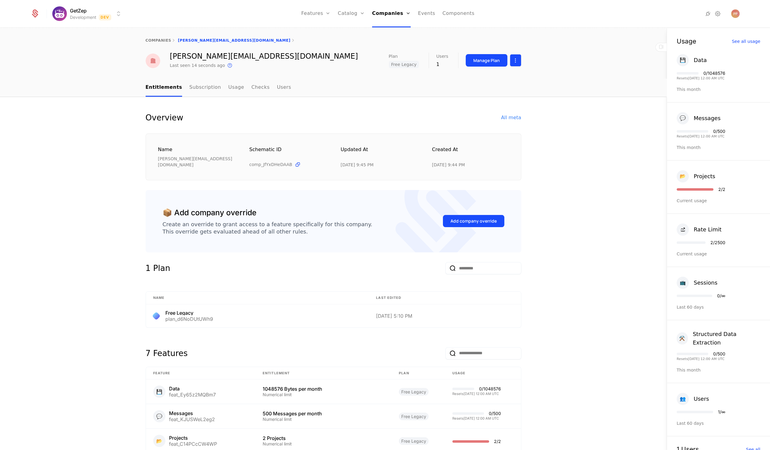
click at [516, 61] on html "GetZep Development Dev Features Features Flags Catalog Plans Add Ons Credits Co…" at bounding box center [385, 225] width 770 height 450
click at [485, 57] on html "GetZep Development Dev Features Features Flags Catalog Plans Add Ons Credits Co…" at bounding box center [385, 225] width 770 height 450
click at [481, 57] on div "Manage Plan" at bounding box center [486, 60] width 26 height 6
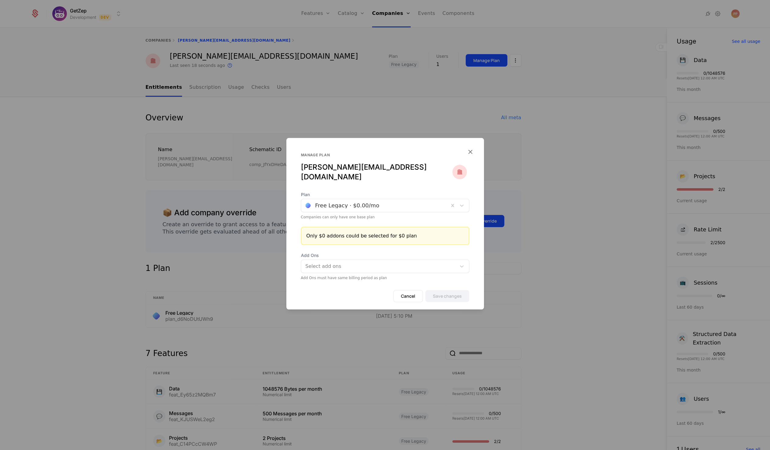
click at [325, 201] on div at bounding box center [374, 205] width 139 height 9
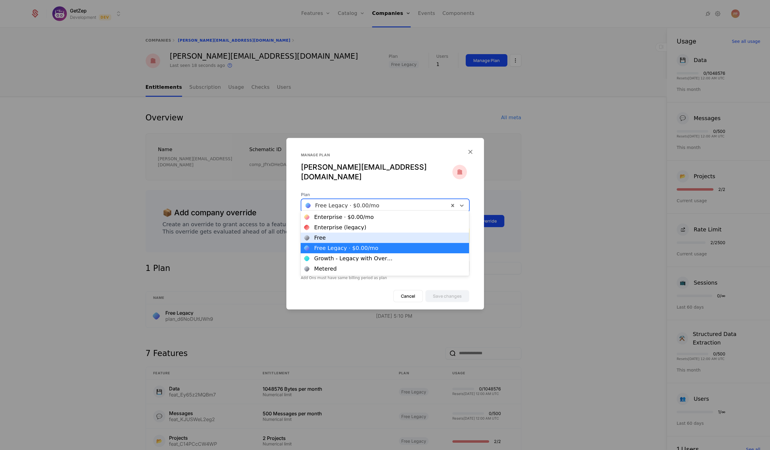
click at [323, 237] on div "Free" at bounding box center [320, 237] width 12 height 5
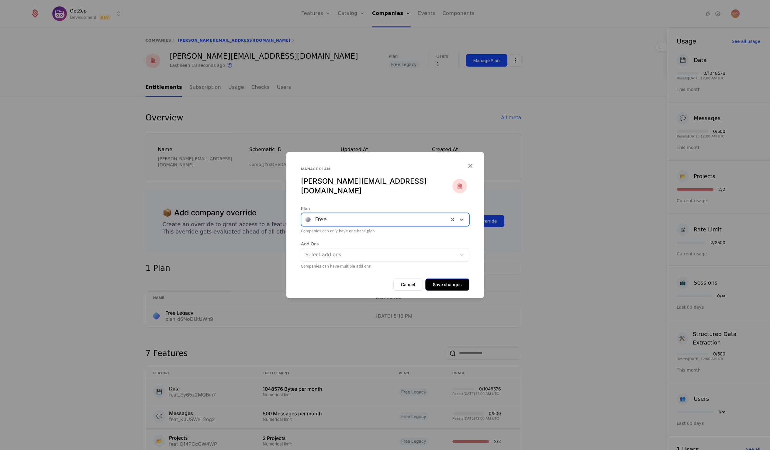
click at [431, 280] on button "Save changes" at bounding box center [447, 284] width 44 height 12
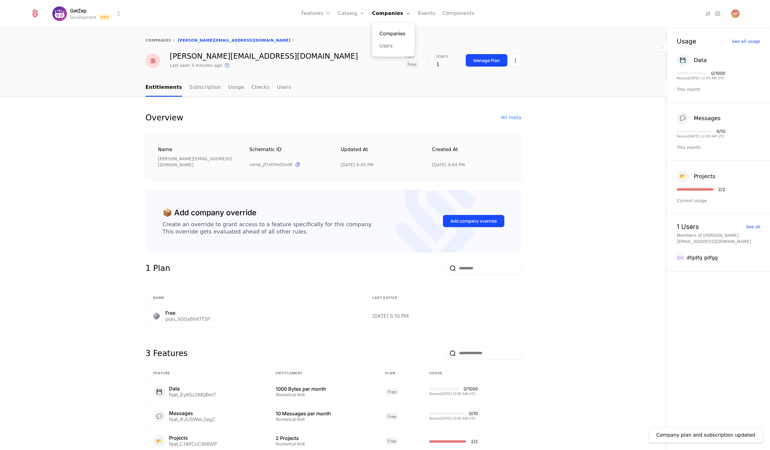
click at [390, 33] on link "Companies" at bounding box center [393, 33] width 28 height 7
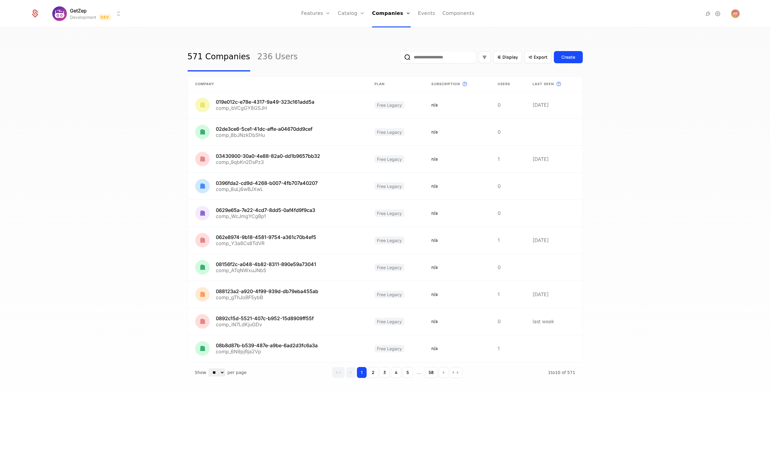
click at [77, 19] on html "GetZep Development Dev Features Features Flags Catalog Plans Add Ons Credits Co…" at bounding box center [385, 225] width 770 height 450
click at [92, 35] on div "Production Prod" at bounding box center [105, 32] width 103 height 12
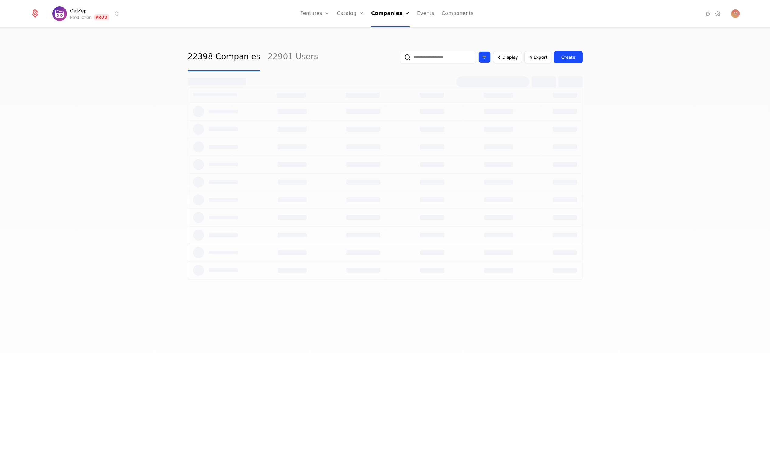
click at [485, 51] on div "Filter options" at bounding box center [484, 57] width 12 height 12
click at [438, 45] on div "Display Export Create" at bounding box center [491, 57] width 183 height 29
click at [429, 58] on input "email" at bounding box center [438, 57] width 76 height 12
paste input "**********"
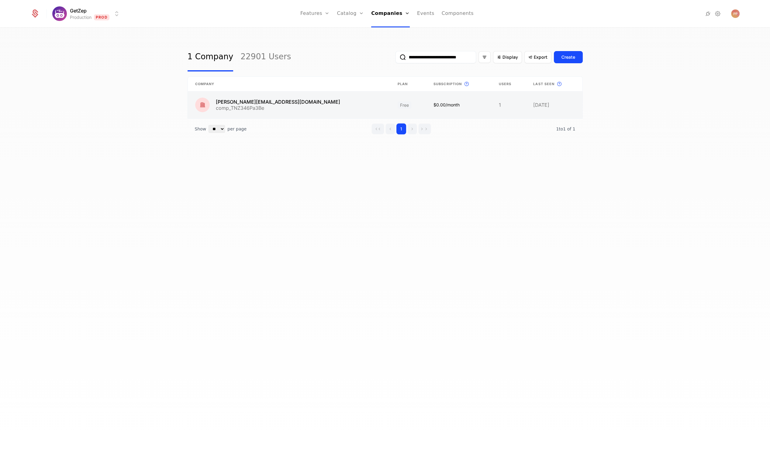
type input "**********"
click at [284, 100] on link at bounding box center [289, 104] width 202 height 27
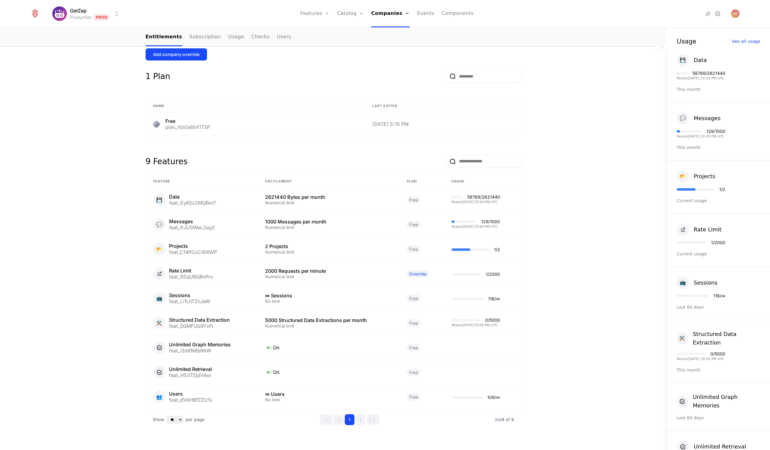
scroll to position [226, 0]
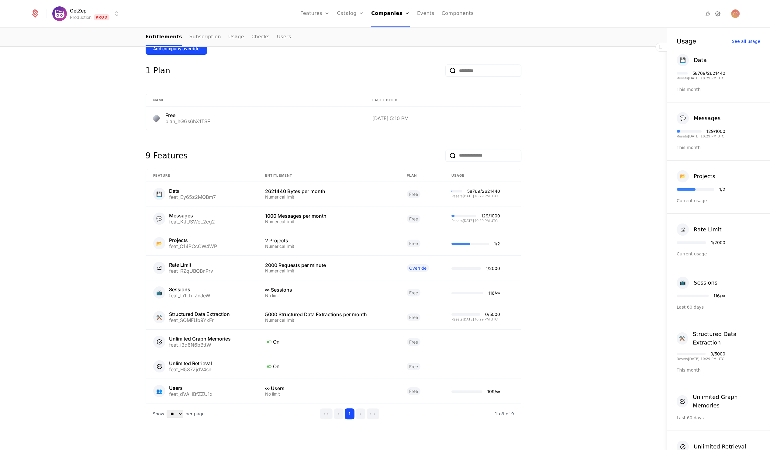
click at [715, 15] on icon at bounding box center [717, 13] width 7 height 7
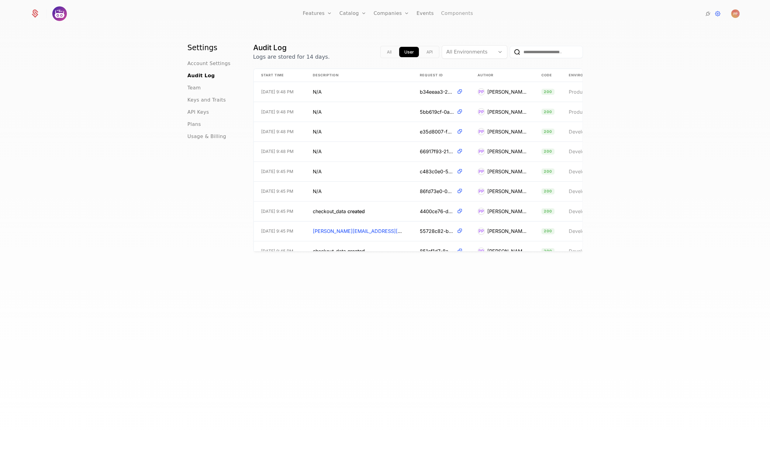
click at [456, 12] on link "Components" at bounding box center [457, 13] width 32 height 27
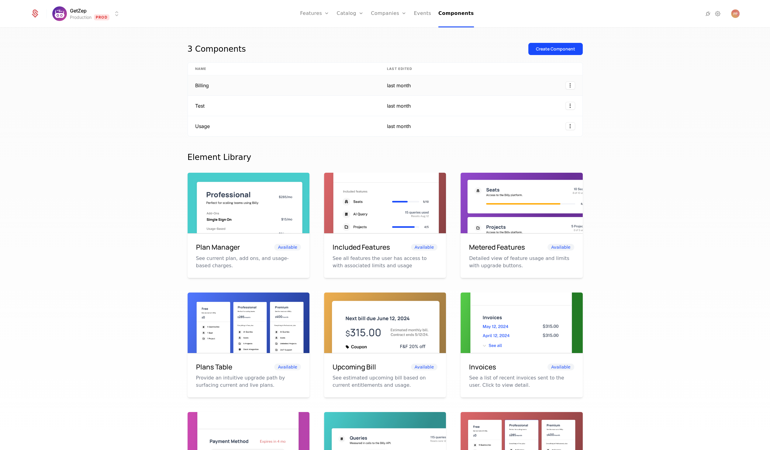
click at [263, 78] on td "Billing" at bounding box center [284, 85] width 192 height 20
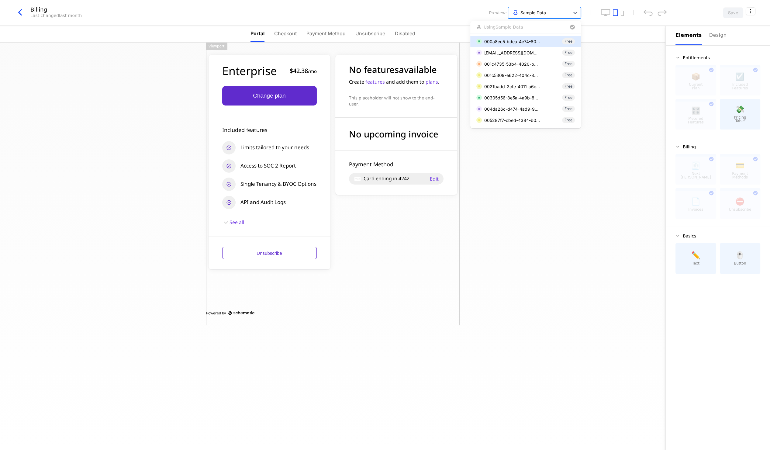
click at [534, 12] on div at bounding box center [538, 13] width 55 height 8
click at [524, 26] on div "button" at bounding box center [550, 26] width 52 height 7
paste input "**********"
type input "**********"
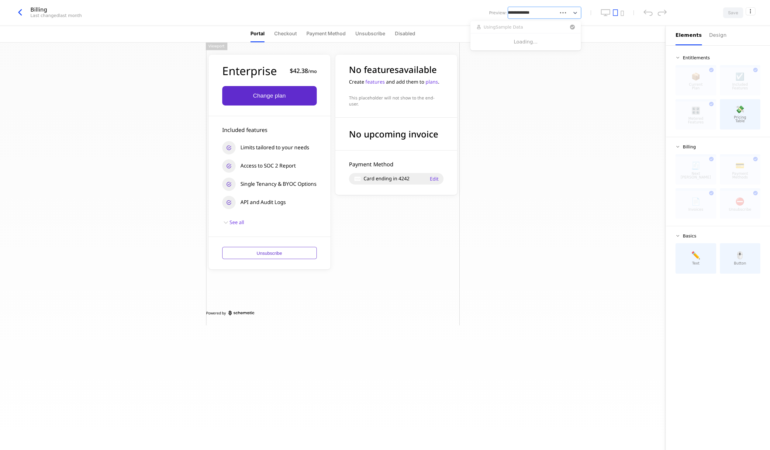
scroll to position [0, 29]
click at [520, 41] on div "[PERSON_NAME][EMAIL_ADDRESS][DOMAIN_NAME]" at bounding box center [512, 41] width 56 height 6
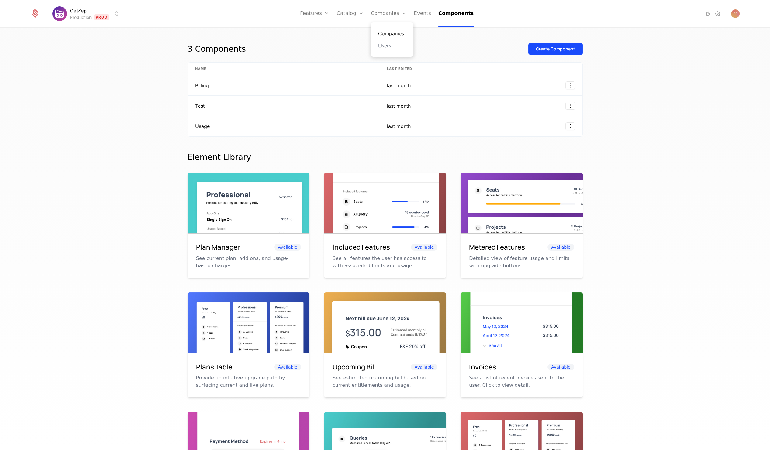
click at [387, 31] on link "Companies" at bounding box center [392, 33] width 28 height 7
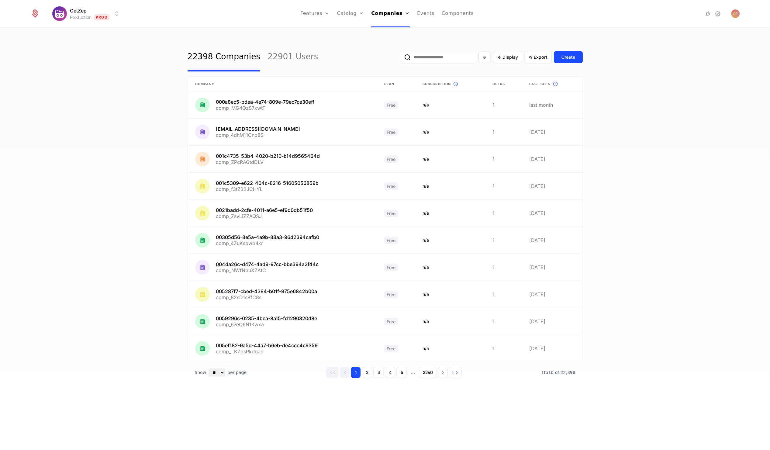
click at [438, 54] on input "email" at bounding box center [438, 57] width 76 height 12
paste input "**********"
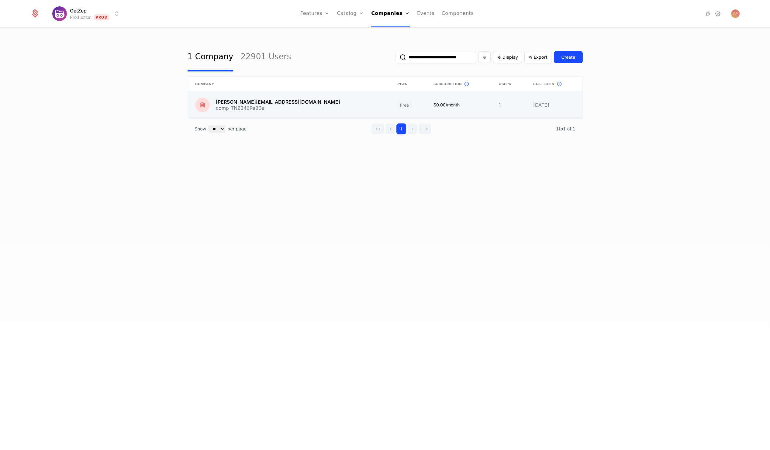
type input "**********"
click at [290, 102] on link at bounding box center [289, 104] width 202 height 27
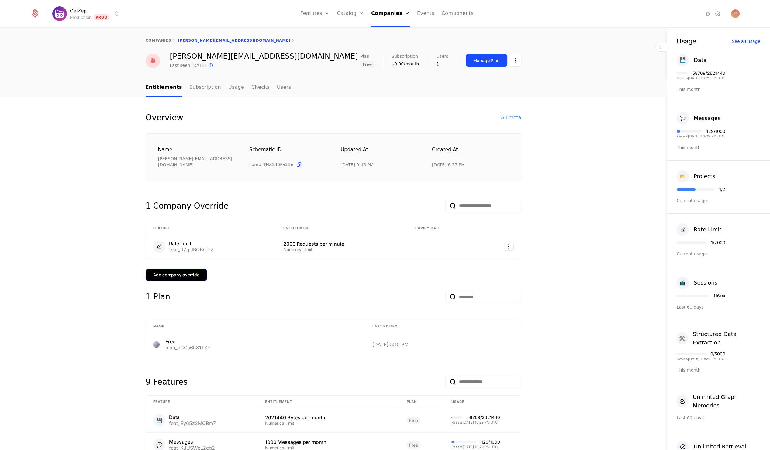
click at [185, 272] on div "Add company override" at bounding box center [176, 275] width 46 height 6
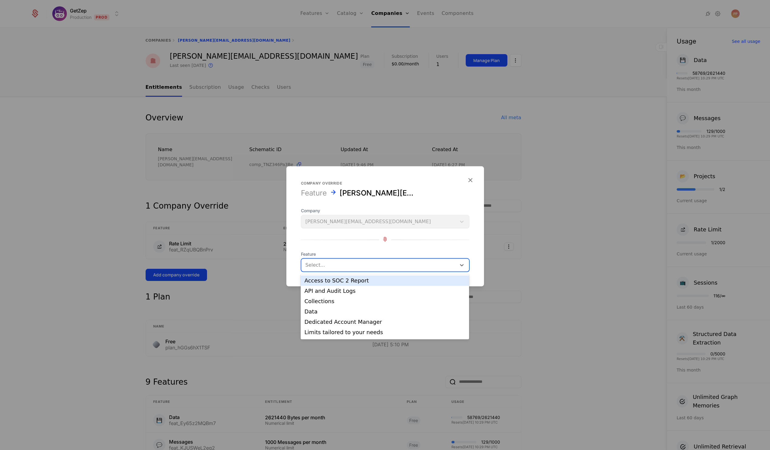
click at [318, 266] on div at bounding box center [378, 265] width 146 height 9
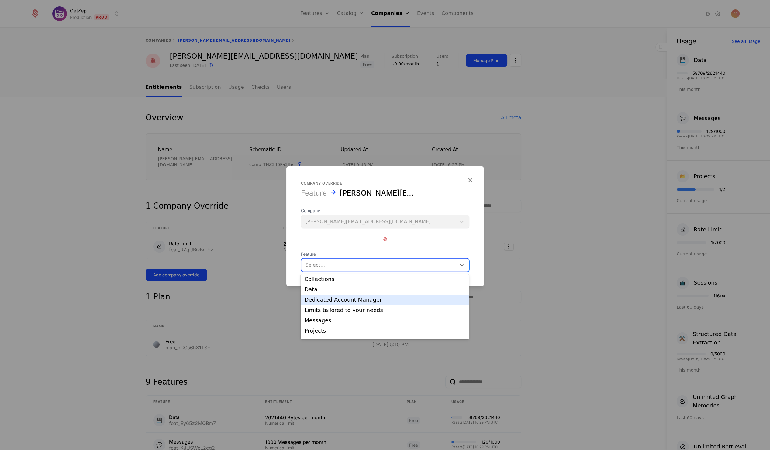
scroll to position [22, 0]
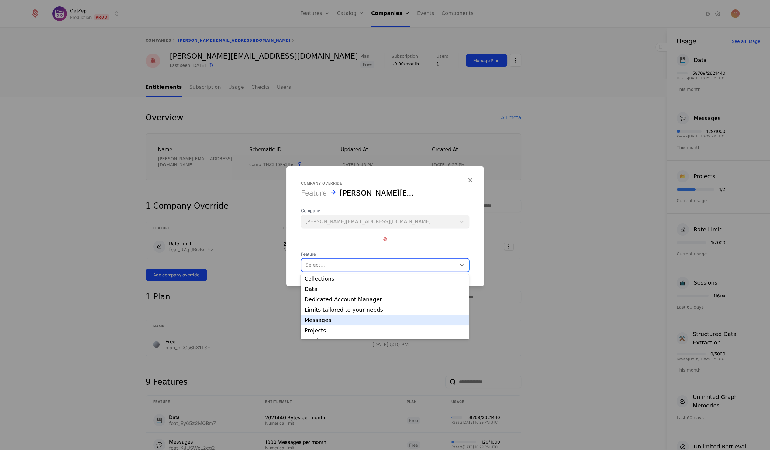
click at [313, 320] on div "Messages" at bounding box center [384, 319] width 161 height 5
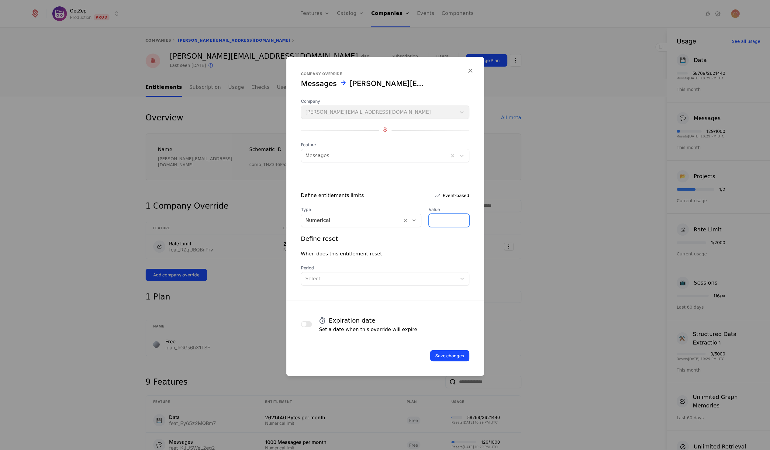
drag, startPoint x: 439, startPoint y: 220, endPoint x: 428, endPoint y: 219, distance: 10.9
click at [429, 220] on input "*" at bounding box center [449, 220] width 40 height 13
type input "*"
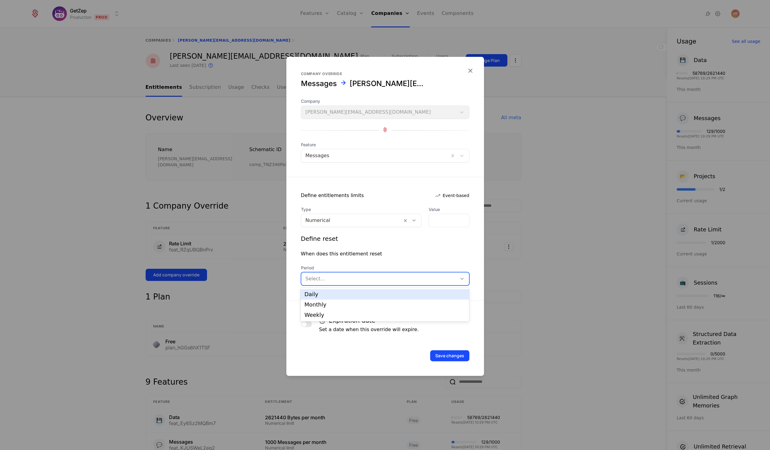
click at [383, 272] on div "Daily, 1 of 3. 3 results available. Use Up and Down to choose options, press En…" at bounding box center [385, 278] width 168 height 13
click at [348, 303] on div "Monthly" at bounding box center [384, 304] width 161 height 5
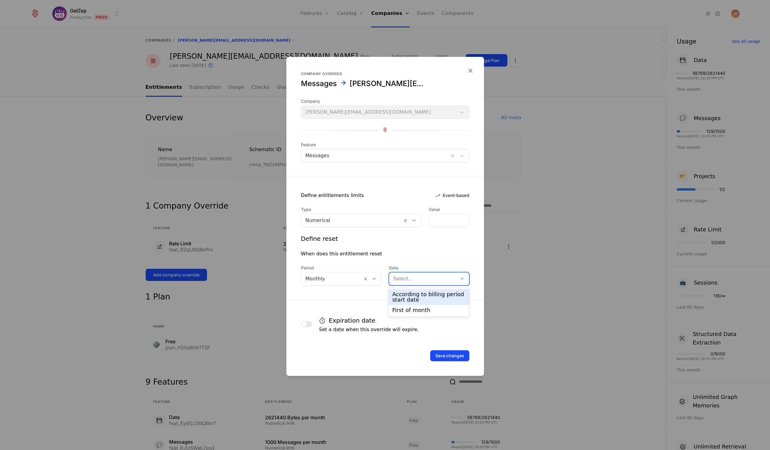
click at [401, 282] on div at bounding box center [422, 278] width 59 height 9
click at [402, 302] on div "According to billing period start date" at bounding box center [428, 296] width 73 height 11
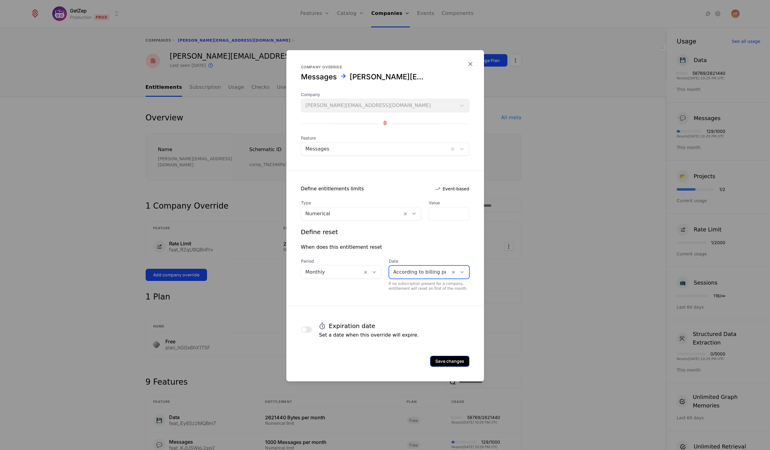
click at [447, 362] on button "Save changes" at bounding box center [449, 360] width 39 height 11
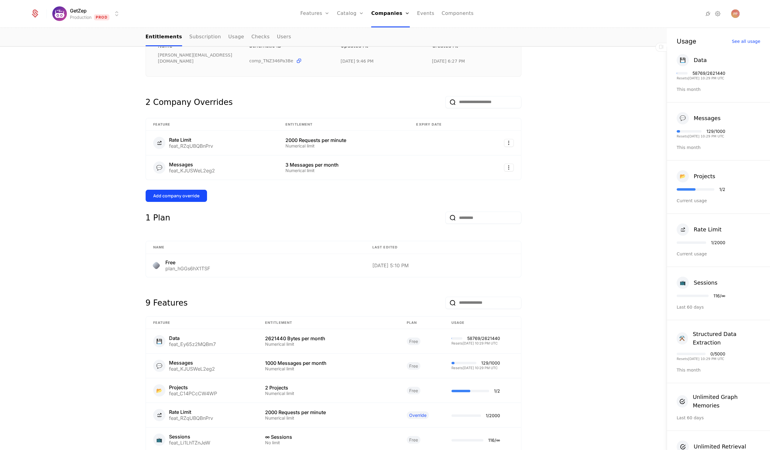
scroll to position [145, 0]
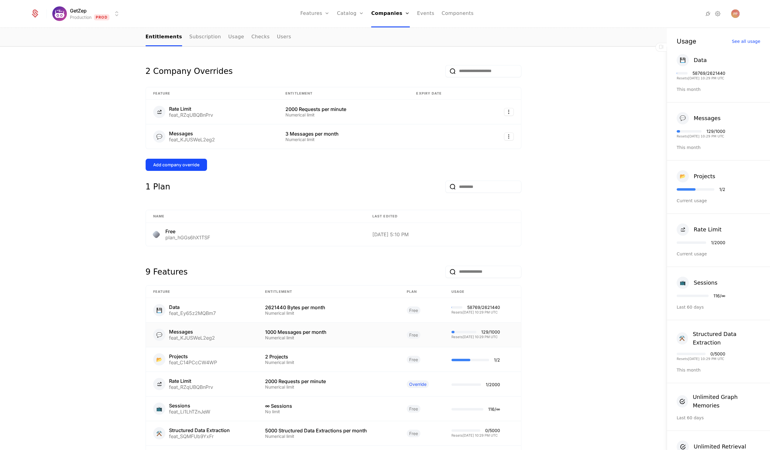
scroll to position [131, 0]
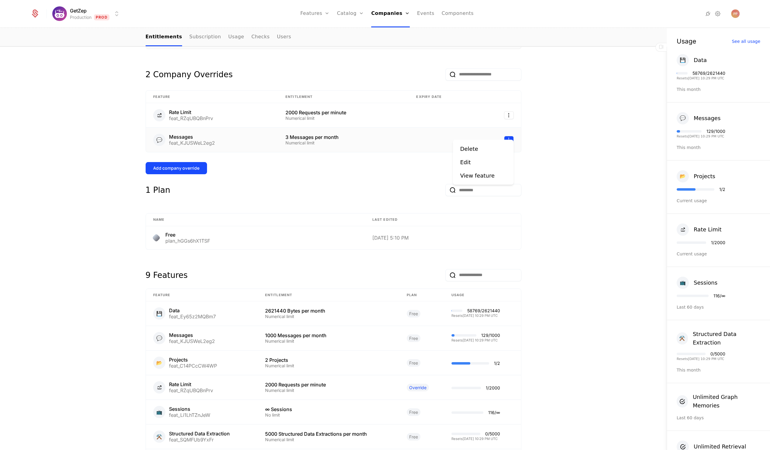
click at [509, 132] on html "GetZep Production Prod Features Features Flags Catalog Plans Add Ons Credits Co…" at bounding box center [385, 225] width 770 height 450
click at [470, 146] on div "Delete" at bounding box center [469, 148] width 18 height 9
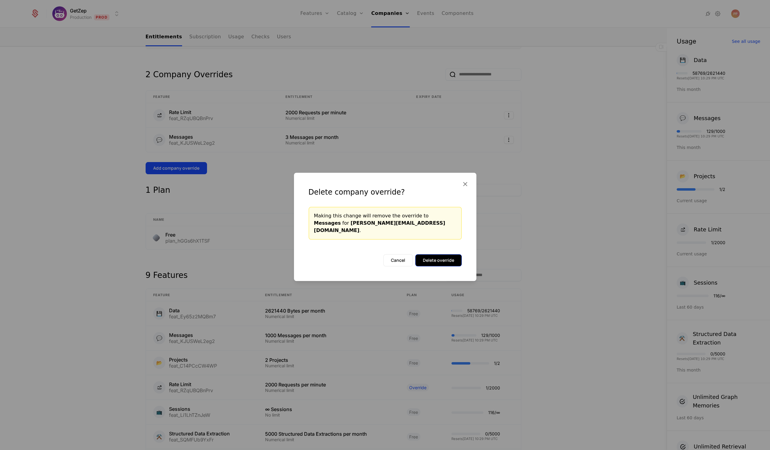
click at [431, 256] on button "Delete override" at bounding box center [438, 260] width 46 height 12
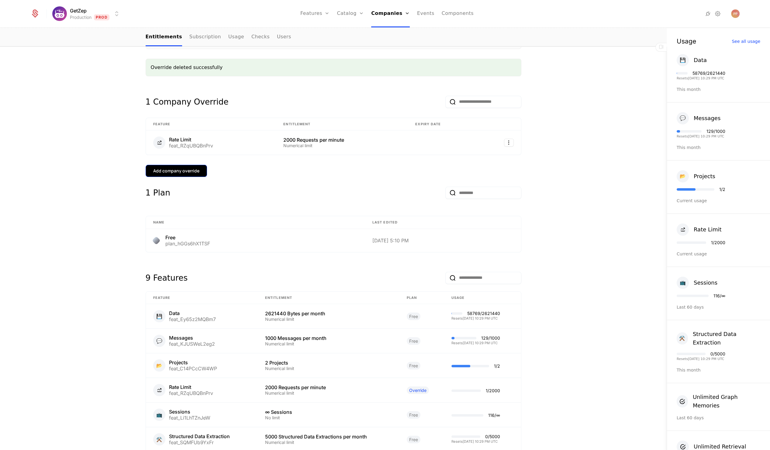
click at [180, 168] on div "Add company override" at bounding box center [176, 171] width 46 height 6
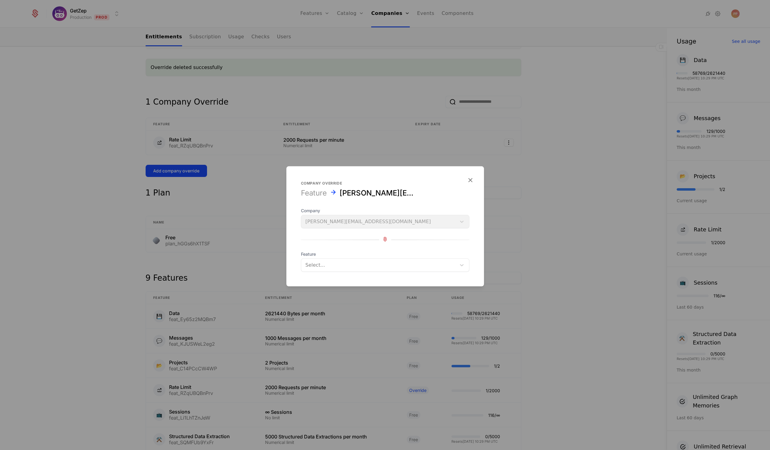
click at [341, 266] on div at bounding box center [378, 265] width 146 height 9
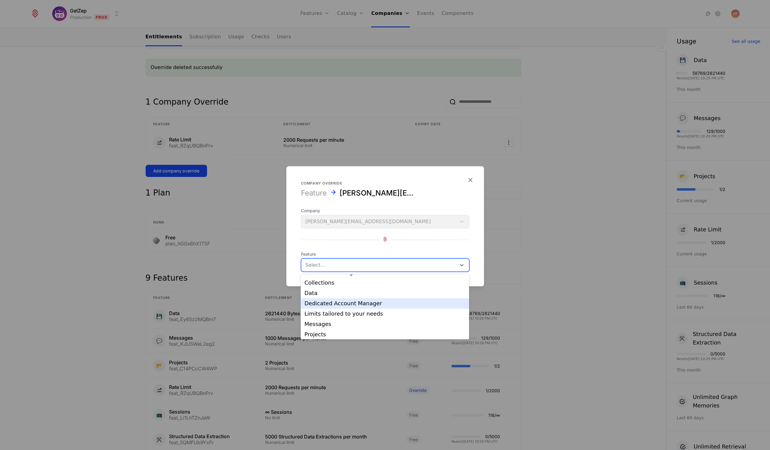
scroll to position [25, 0]
click at [324, 318] on div "Messages" at bounding box center [384, 317] width 161 height 5
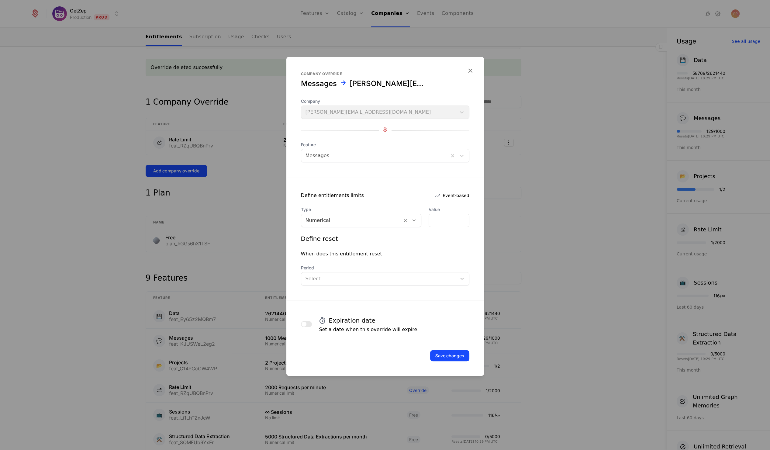
click at [536, 243] on div at bounding box center [385, 225] width 770 height 450
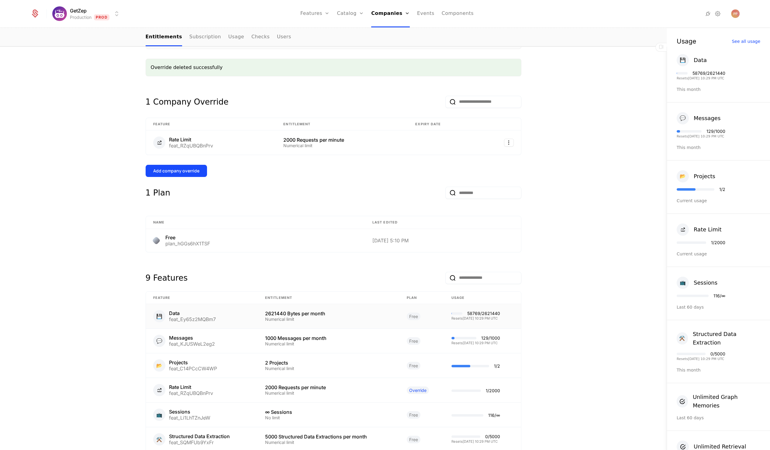
scroll to position [161, 0]
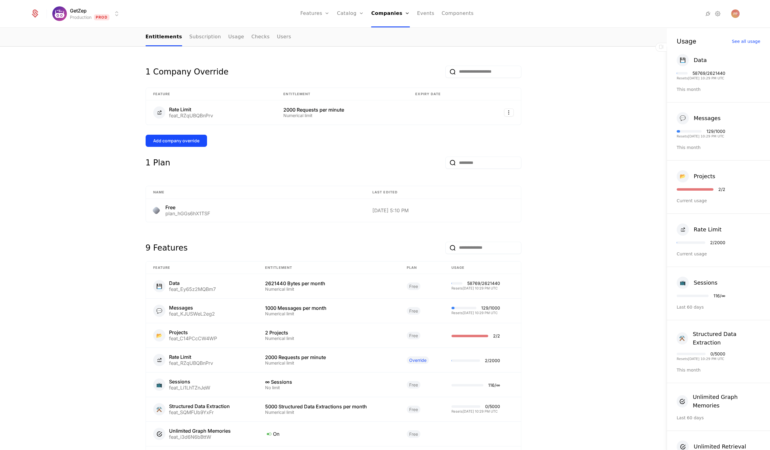
click at [74, 180] on div "Overview All meta Name [PERSON_NAME][EMAIL_ADDRESS][DOMAIN_NAME] Schematic ID c…" at bounding box center [333, 243] width 666 height 614
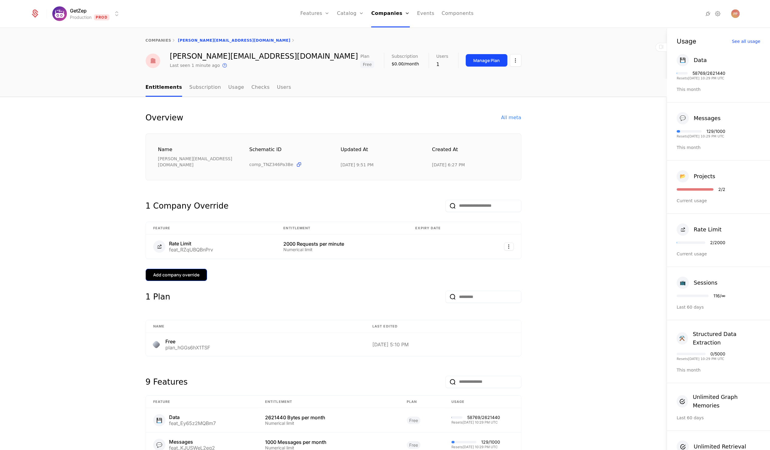
click at [190, 272] on div "Add company override" at bounding box center [176, 275] width 46 height 6
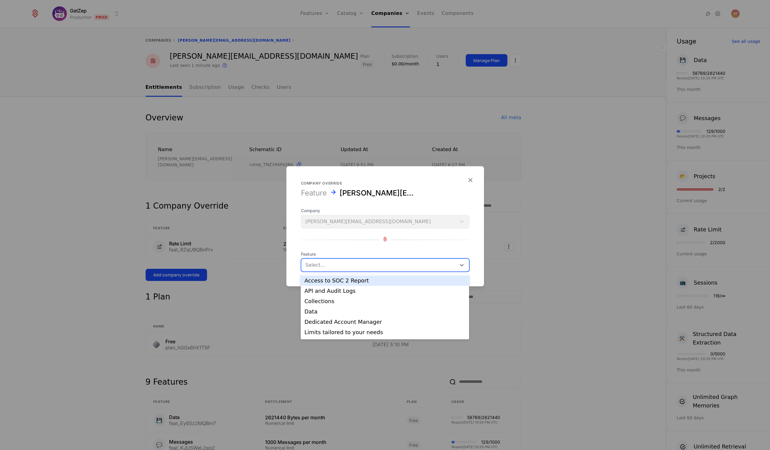
click at [320, 266] on div at bounding box center [378, 265] width 146 height 9
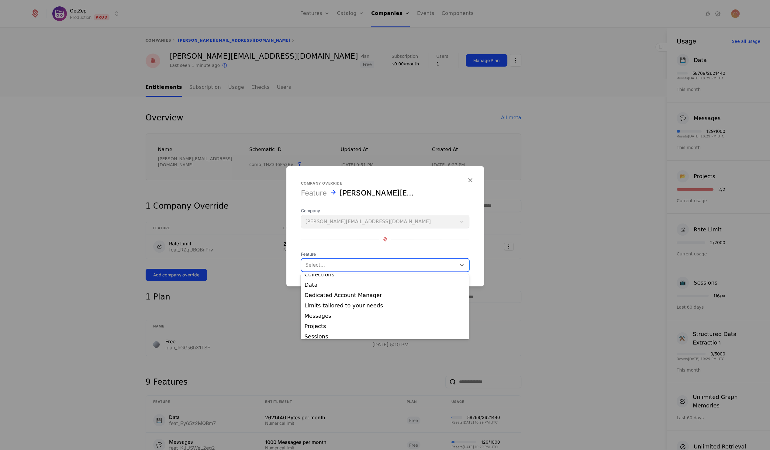
scroll to position [30, 0]
click at [324, 314] on div "Messages" at bounding box center [384, 312] width 161 height 5
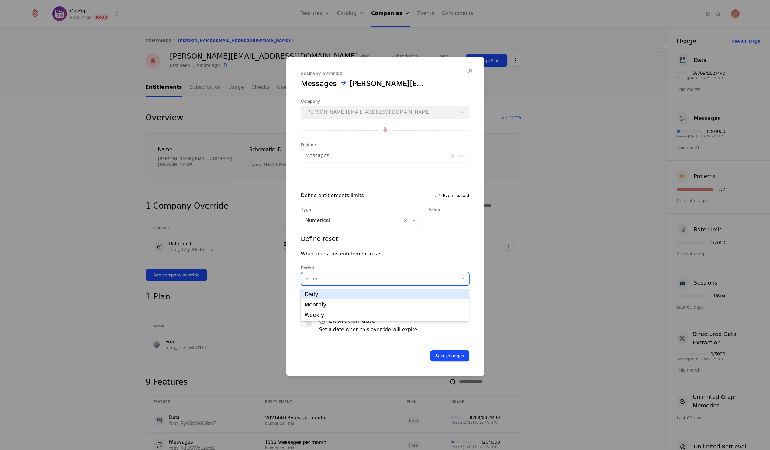
click at [363, 275] on div at bounding box center [378, 278] width 147 height 9
click at [326, 304] on div "Monthly" at bounding box center [384, 304] width 161 height 5
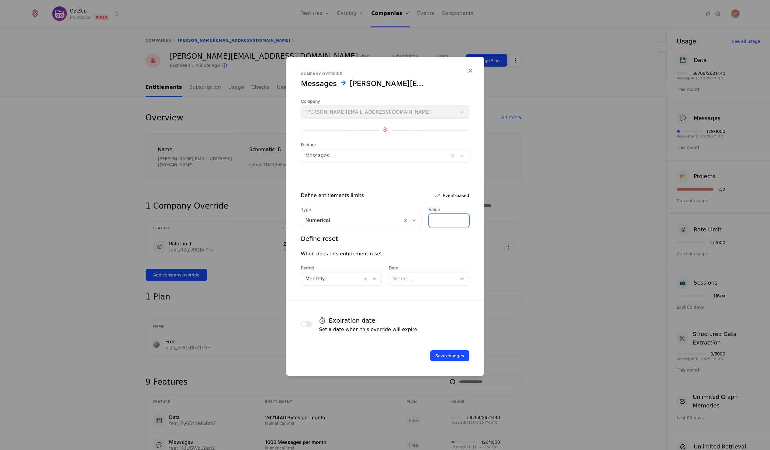
drag, startPoint x: 437, startPoint y: 219, endPoint x: 428, endPoint y: 219, distance: 9.1
click at [429, 219] on input "*" at bounding box center [449, 220] width 40 height 13
type input "*"
click at [403, 278] on div at bounding box center [422, 278] width 59 height 9
click at [404, 298] on div "According to billing period start date" at bounding box center [428, 296] width 73 height 11
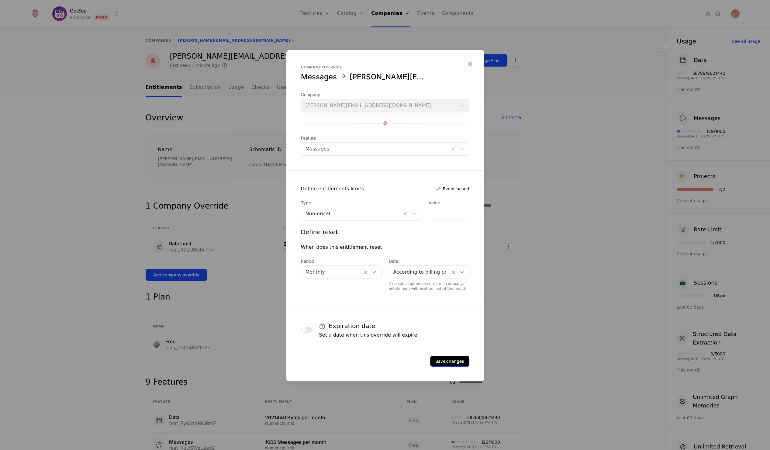
click at [443, 359] on button "Save changes" at bounding box center [449, 360] width 39 height 11
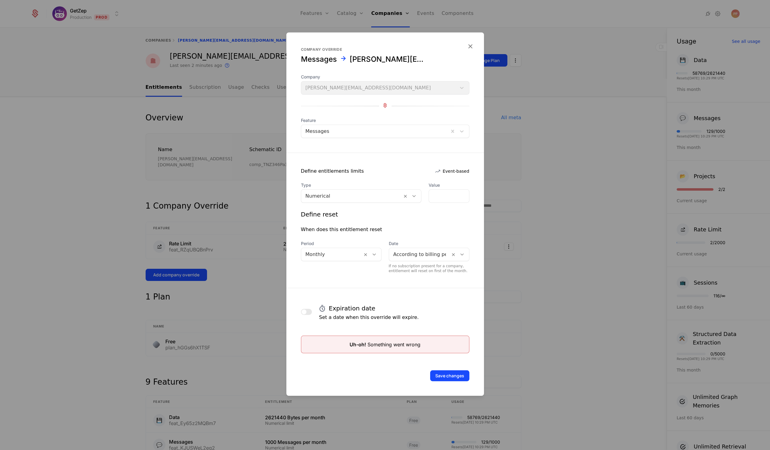
click at [509, 329] on div at bounding box center [385, 225] width 770 height 450
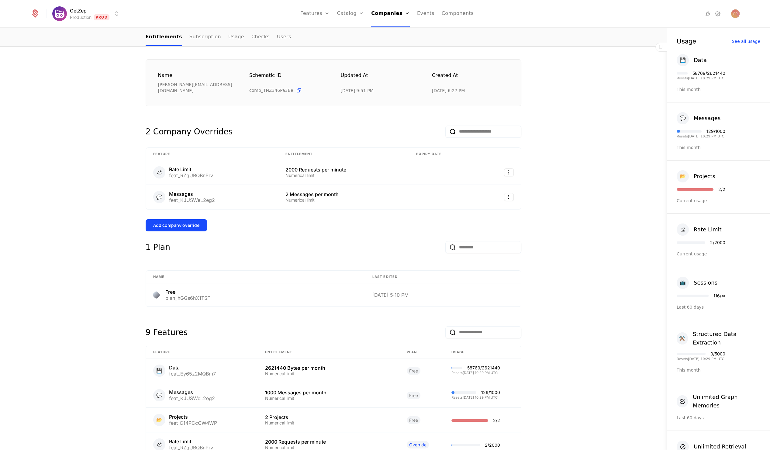
scroll to position [120, 0]
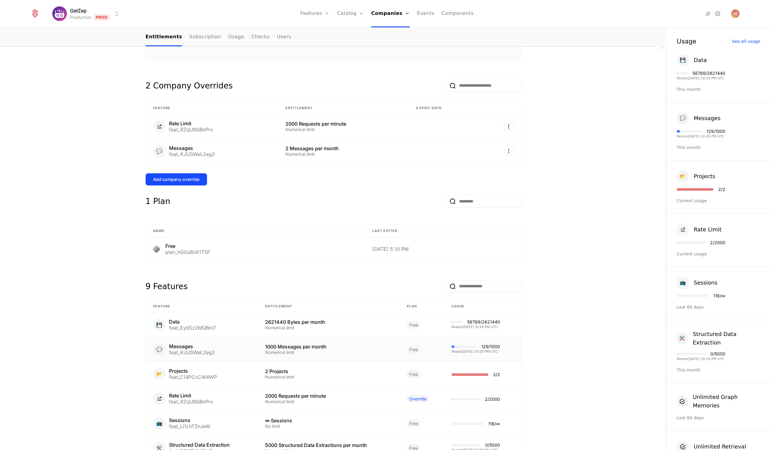
click at [349, 344] on div "1000 Messages per month" at bounding box center [328, 346] width 127 height 5
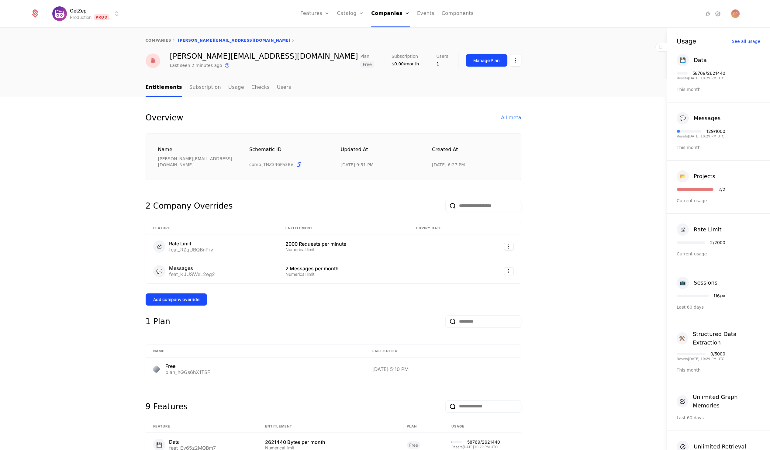
click at [62, 268] on div "Overview All meta Name [PERSON_NAME][EMAIL_ADDRESS][DOMAIN_NAME] Schematic ID c…" at bounding box center [333, 403] width 666 height 612
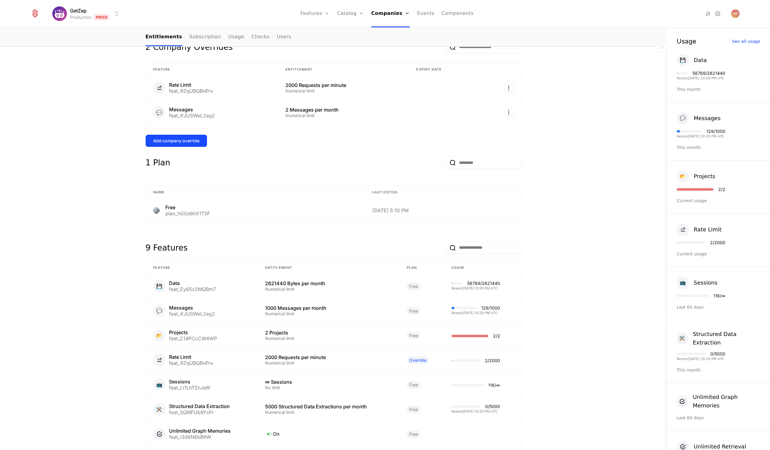
scroll to position [174, 0]
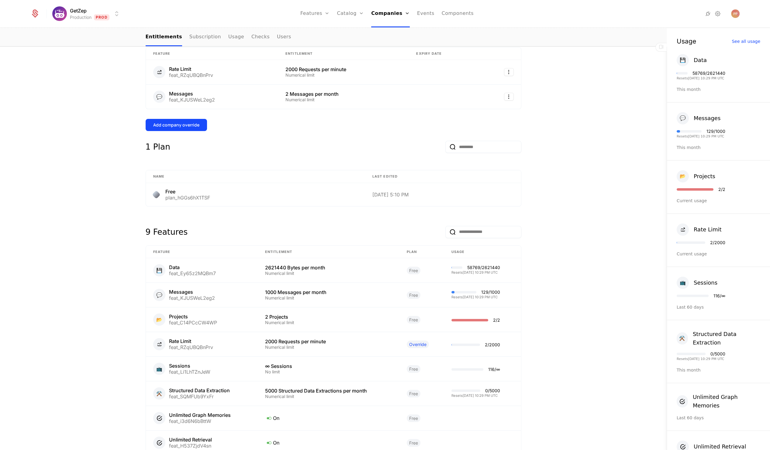
click at [62, 268] on div "Overview All meta Name [PERSON_NAME][EMAIL_ADDRESS][DOMAIN_NAME] Schematic ID c…" at bounding box center [333, 229] width 666 height 612
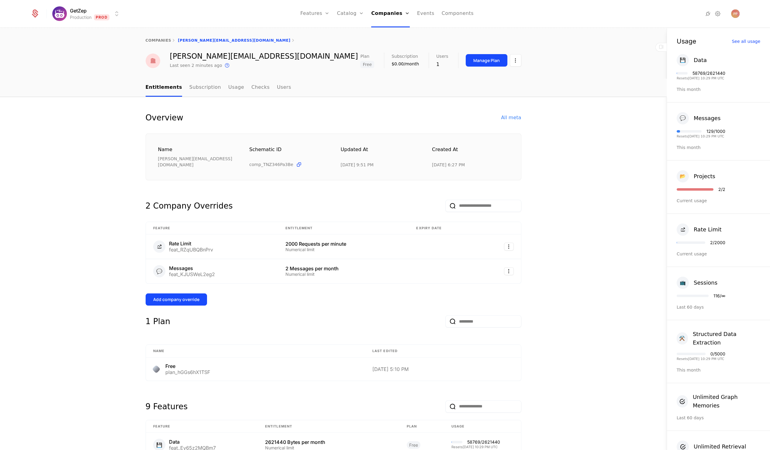
scroll to position [160, 0]
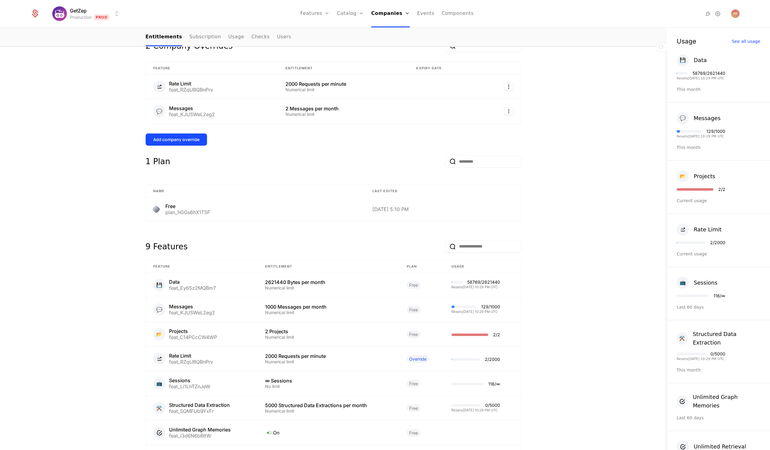
click at [62, 268] on div "Overview All meta Name [PERSON_NAME][EMAIL_ADDRESS][DOMAIN_NAME] Schematic ID c…" at bounding box center [333, 243] width 666 height 612
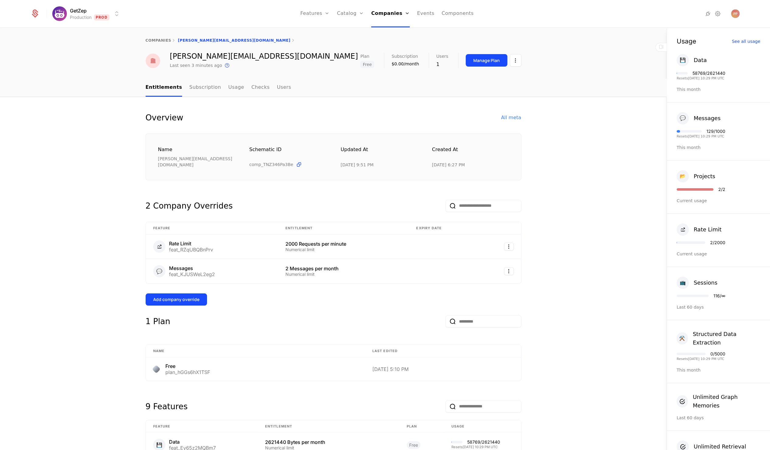
scroll to position [211, 0]
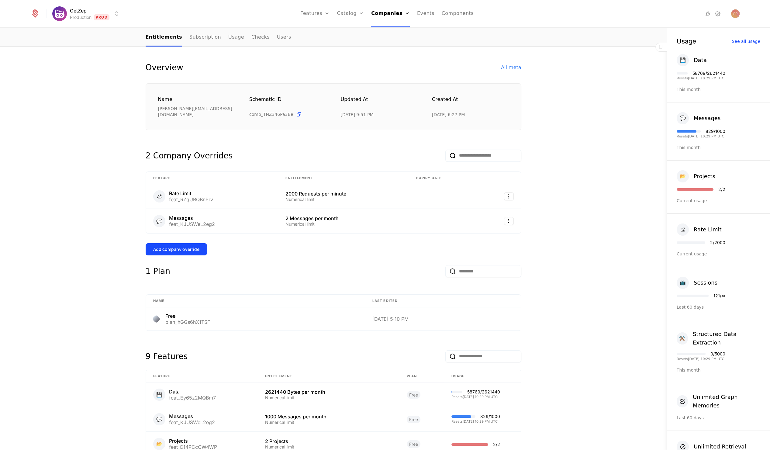
scroll to position [51, 0]
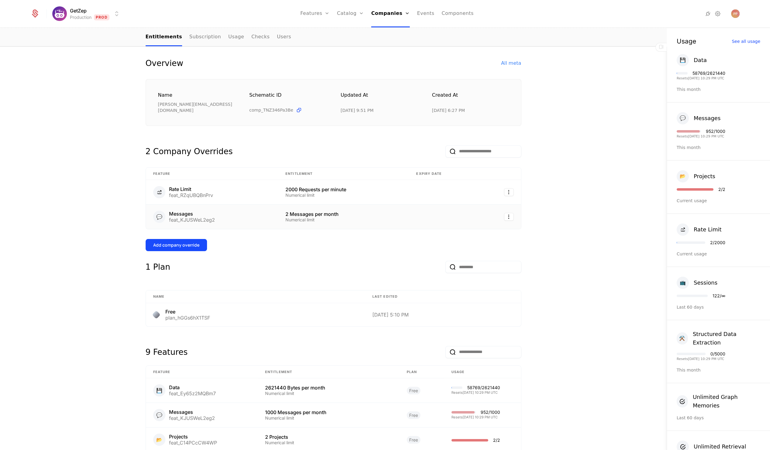
scroll to position [53, 0]
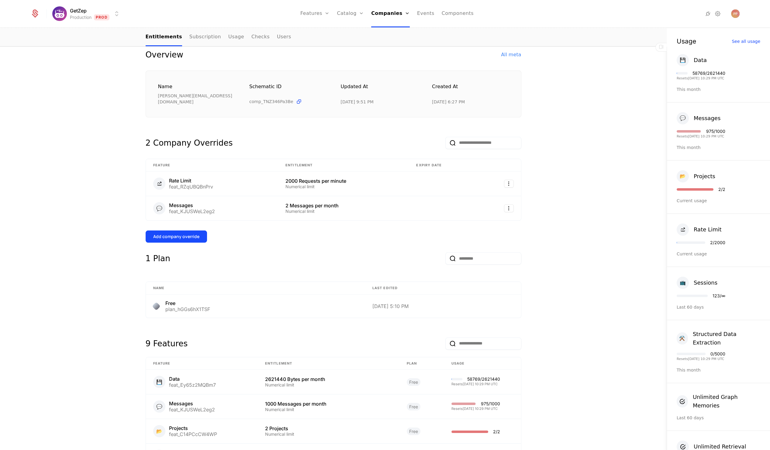
scroll to position [71, 0]
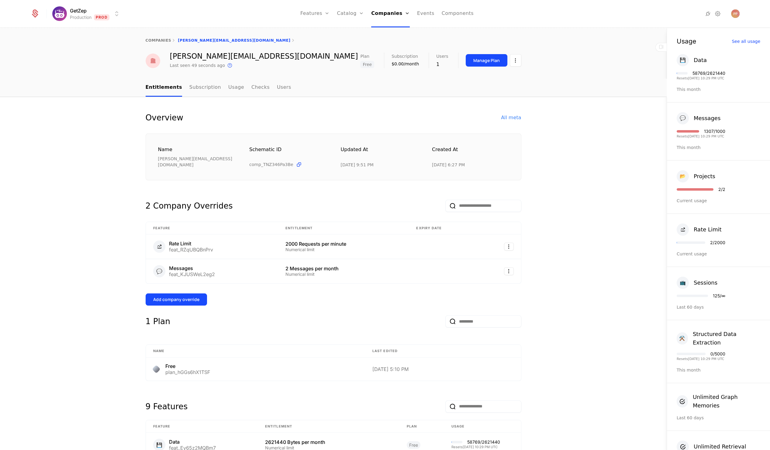
click at [105, 164] on div "Overview All meta Name [PERSON_NAME][EMAIL_ADDRESS][DOMAIN_NAME] Schematic ID c…" at bounding box center [333, 403] width 666 height 612
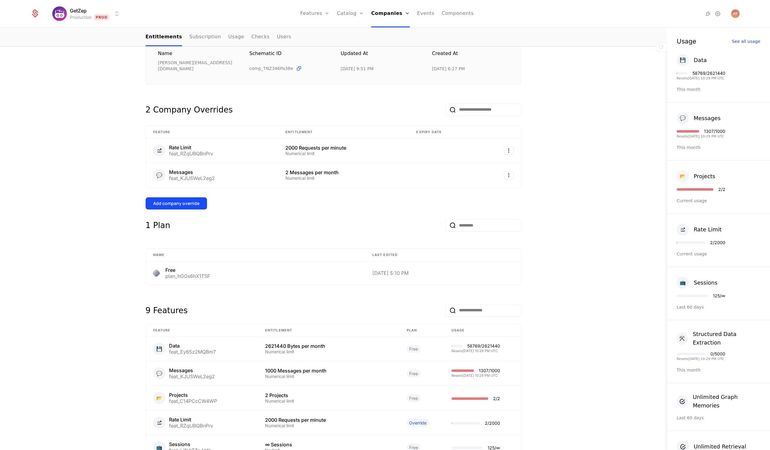
scroll to position [129, 0]
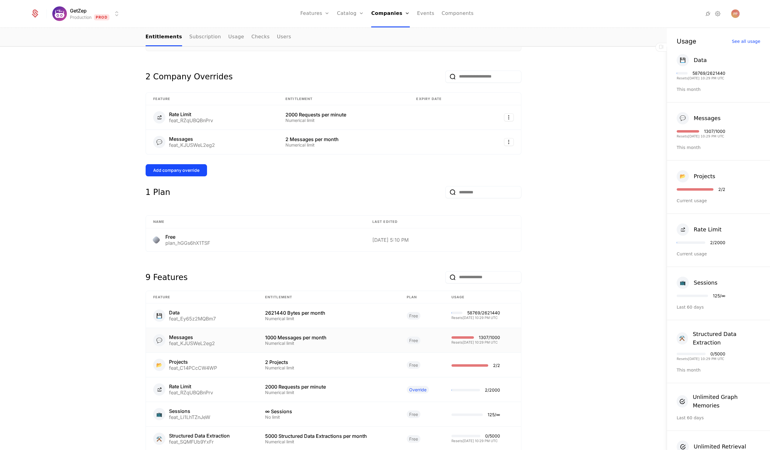
click at [218, 328] on td "💬 Messages feat_KJUSWeL2eg2" at bounding box center [202, 340] width 112 height 25
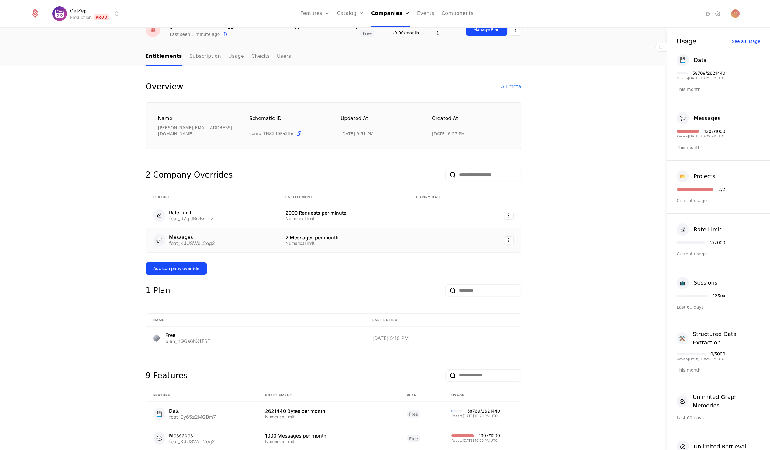
scroll to position [32, 0]
click at [507, 231] on html "GetZep Production Prod Features Features Flags Catalog Plans Add Ons Credits Co…" at bounding box center [385, 225] width 770 height 450
click at [469, 248] on div "Delete" at bounding box center [469, 248] width 18 height 9
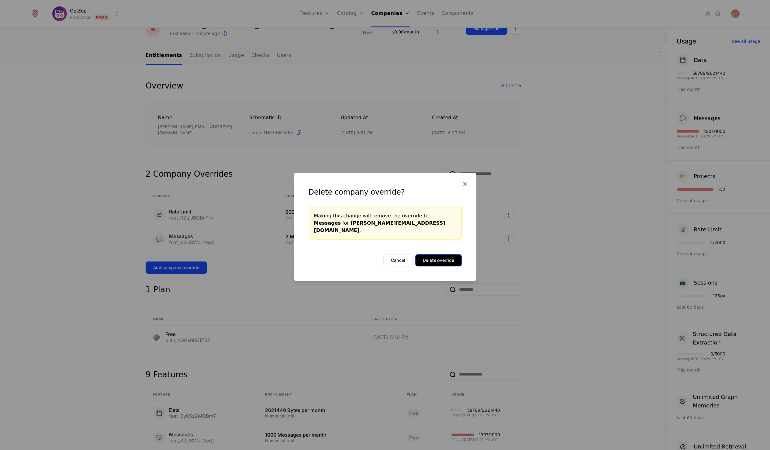
click at [446, 258] on button "Delete override" at bounding box center [438, 260] width 46 height 12
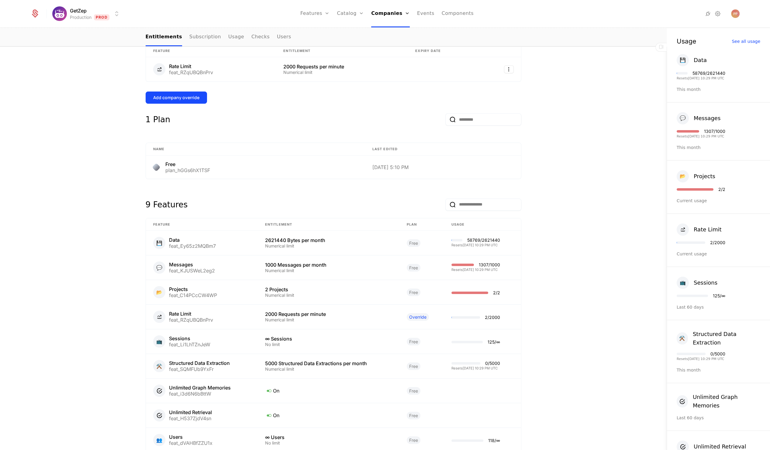
scroll to position [220, 0]
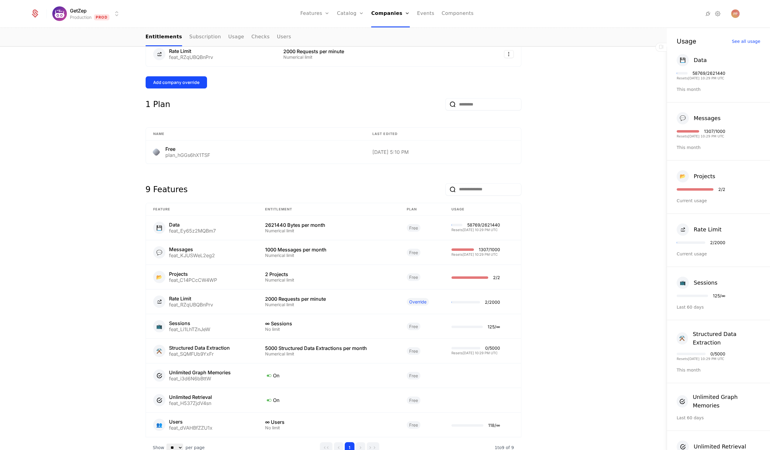
click at [549, 239] on div "Overview All meta Name paul@getzep.com Schematic ID comp_TNZ346Pa3Be Updated at…" at bounding box center [333, 184] width 666 height 614
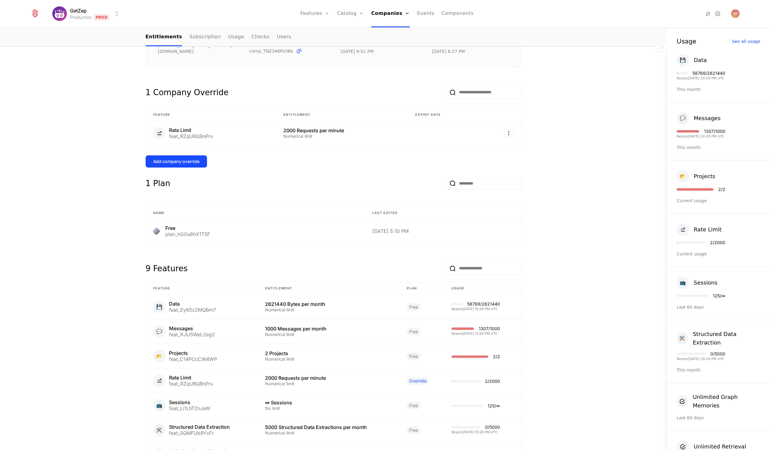
scroll to position [115, 0]
